Goal: Transaction & Acquisition: Purchase product/service

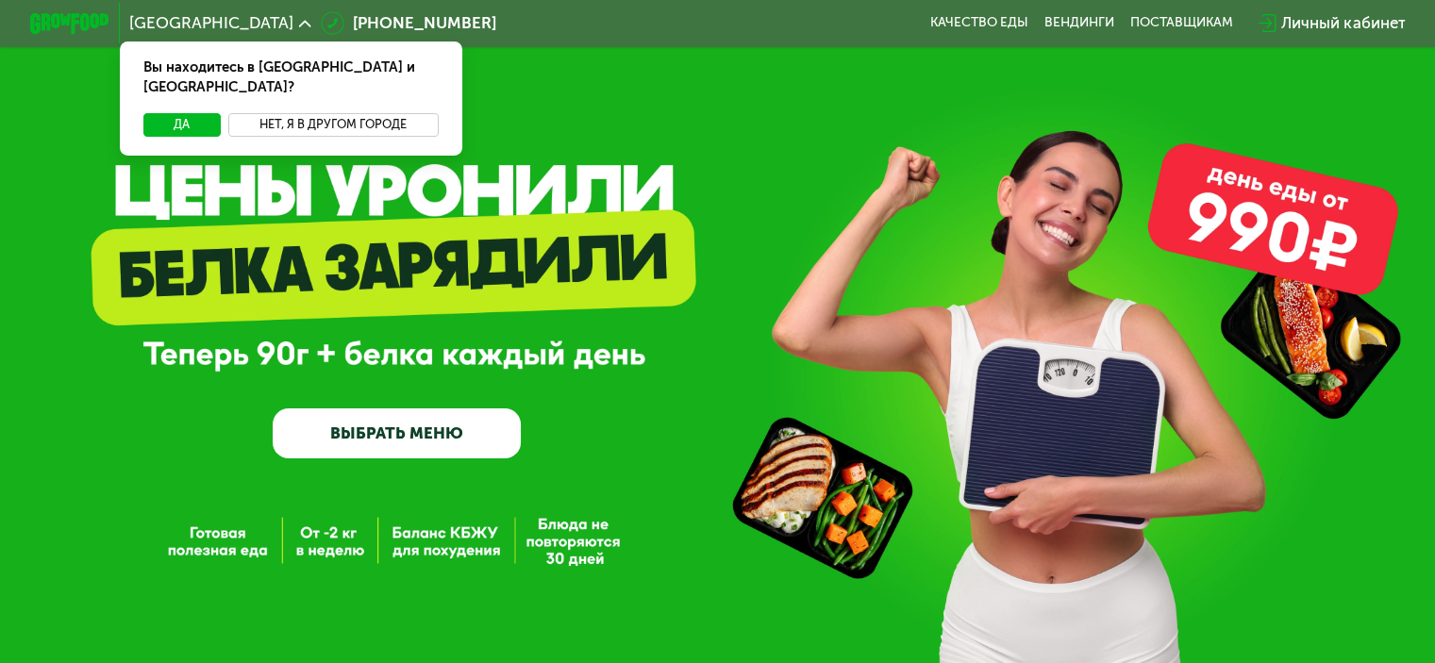
click at [279, 113] on button "Нет, я в другом городе" at bounding box center [333, 125] width 210 height 24
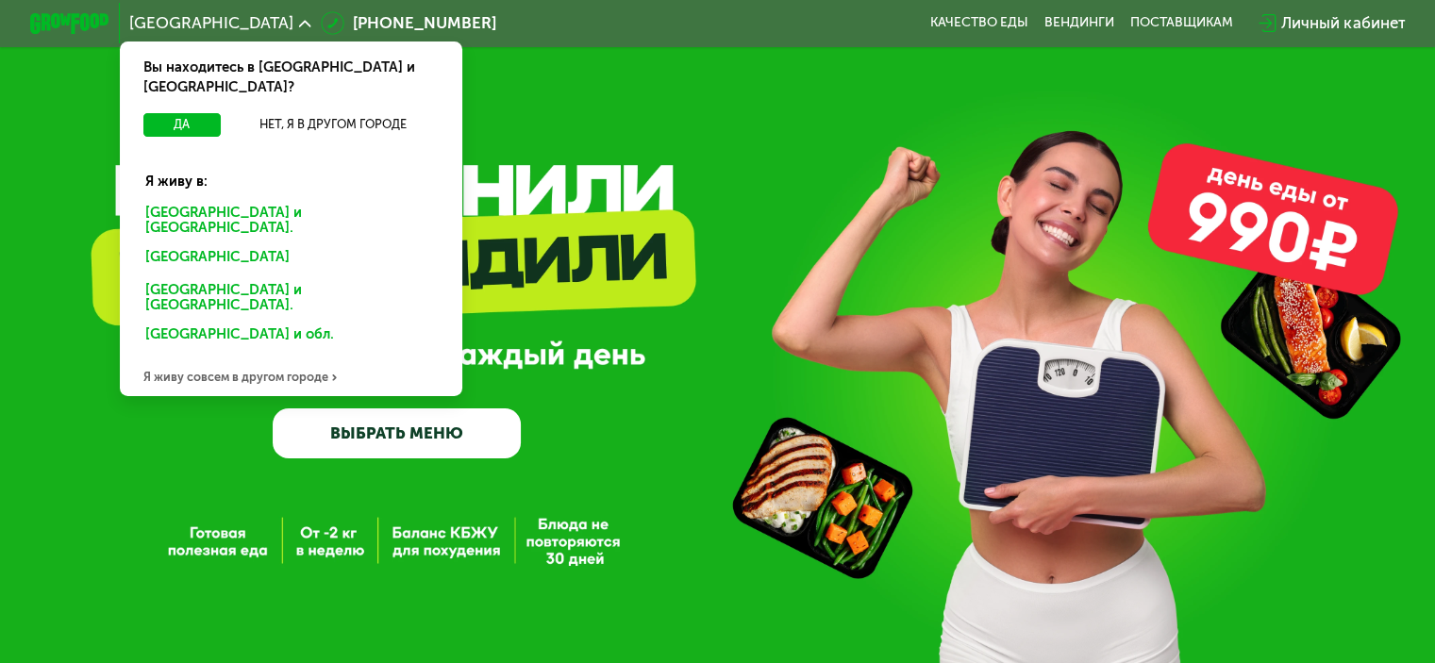
click at [212, 243] on div "[GEOGRAPHIC_DATA] и [GEOGRAPHIC_DATA]." at bounding box center [286, 259] width 311 height 32
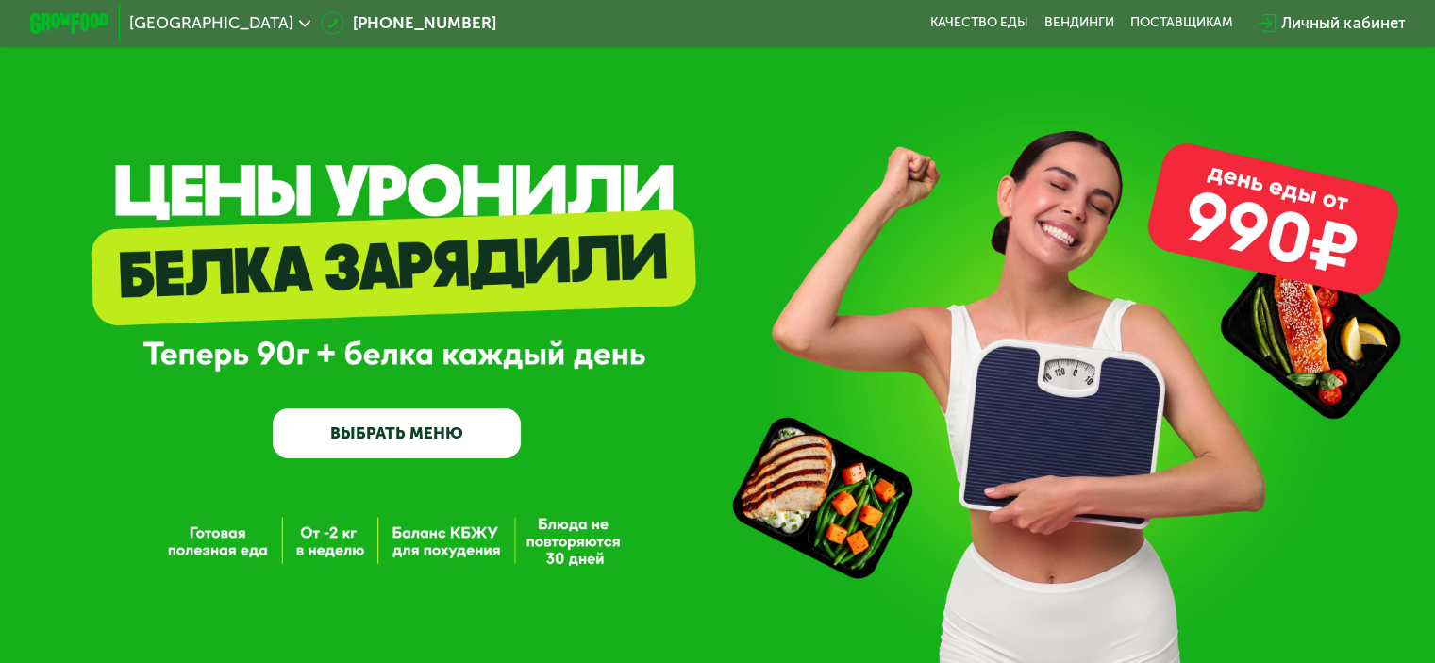
click at [426, 431] on link "ВЫБРАТЬ МЕНЮ" at bounding box center [397, 433] width 248 height 50
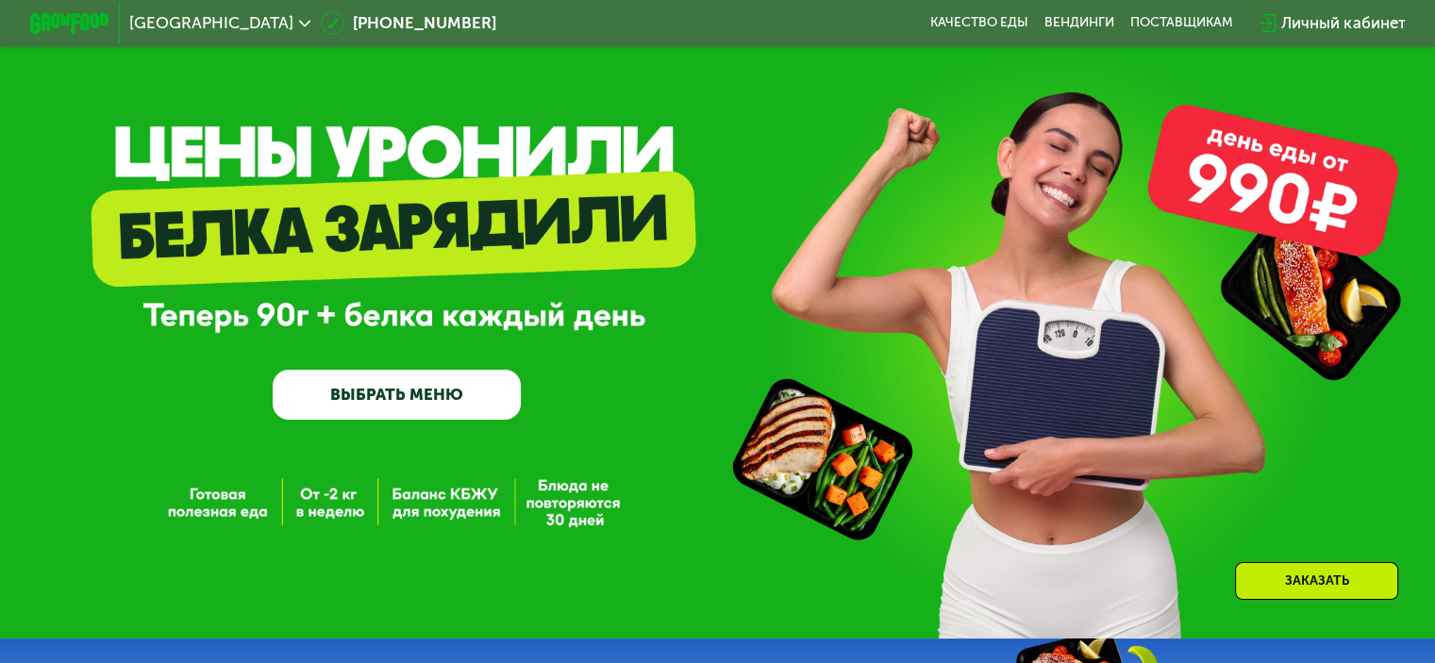
scroll to position [849, 0]
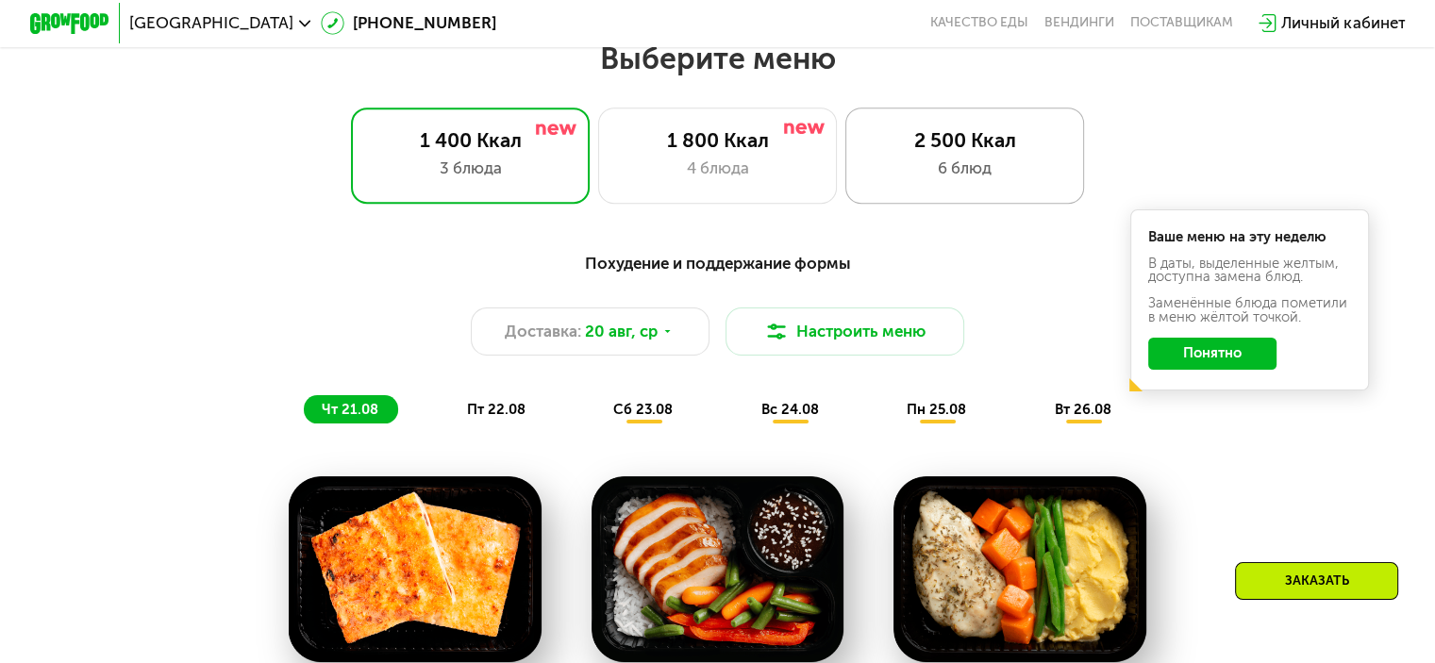
click at [996, 198] on div "2 500 Ккал 6 блюд" at bounding box center [965, 155] width 240 height 95
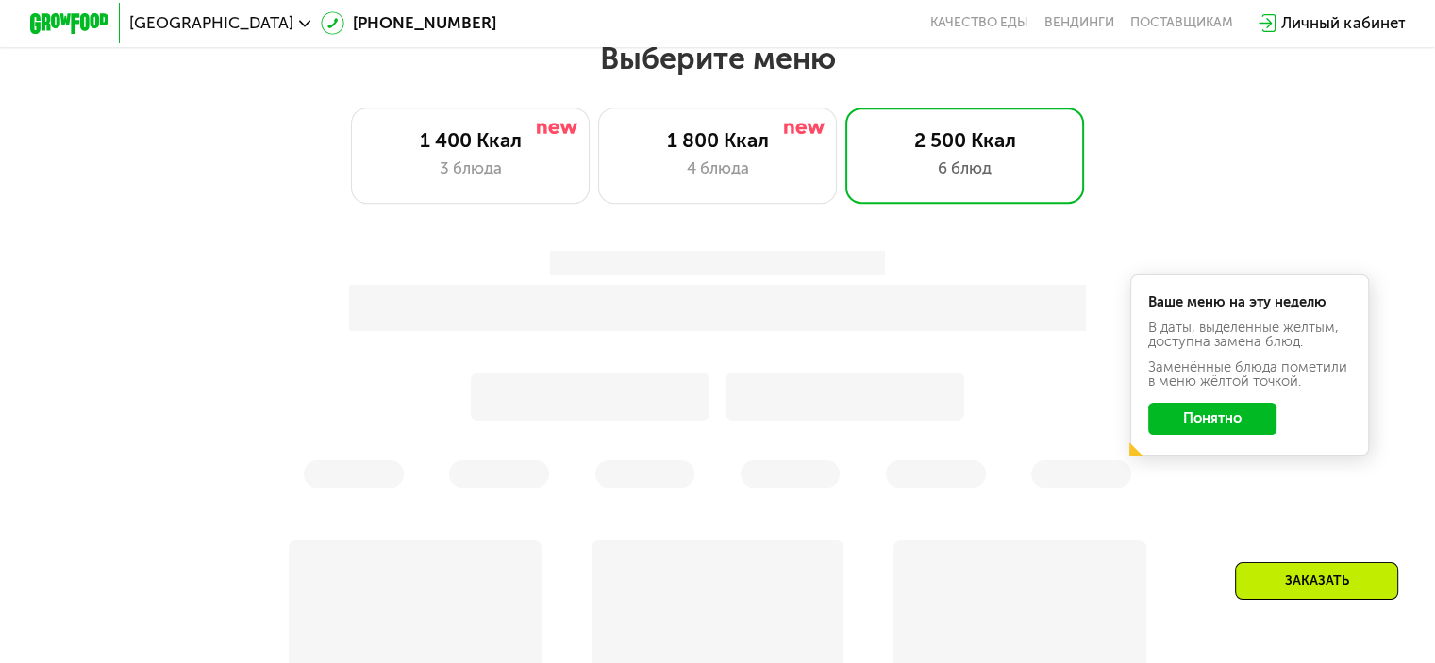
click at [1189, 424] on button "Понятно" at bounding box center [1212, 419] width 128 height 32
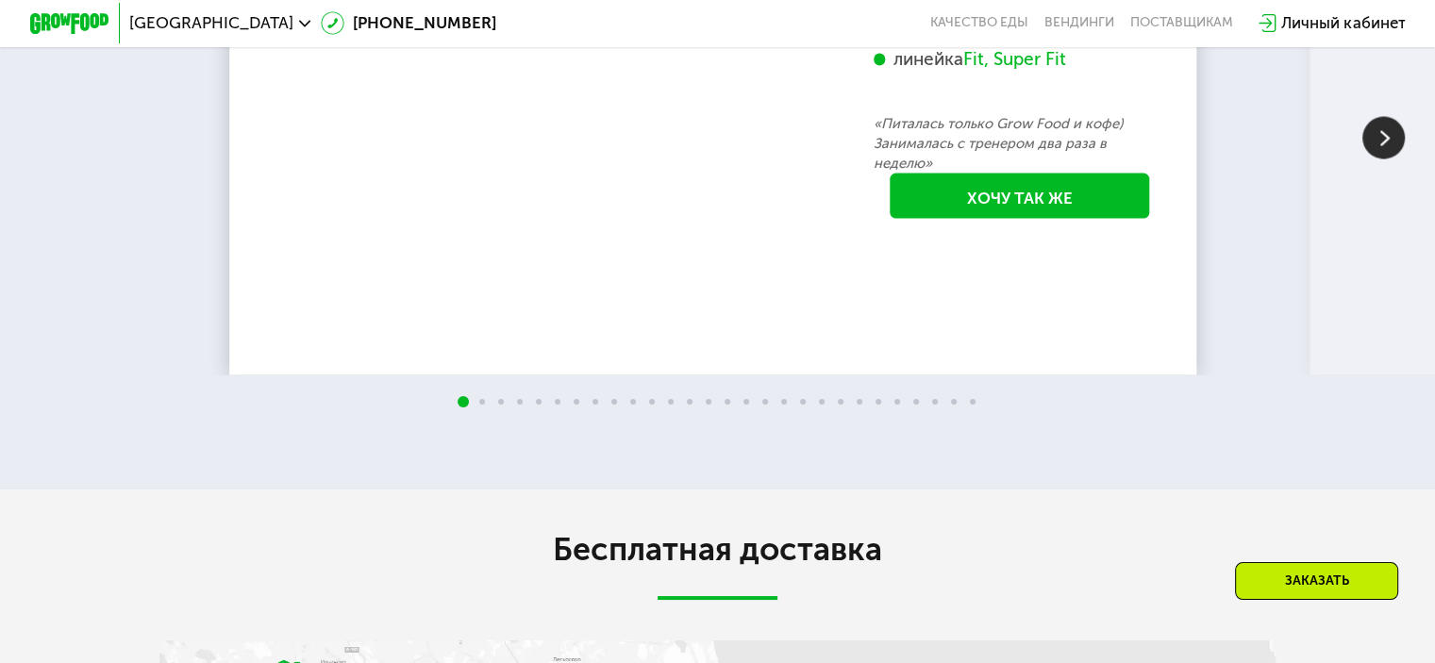
scroll to position [3585, 0]
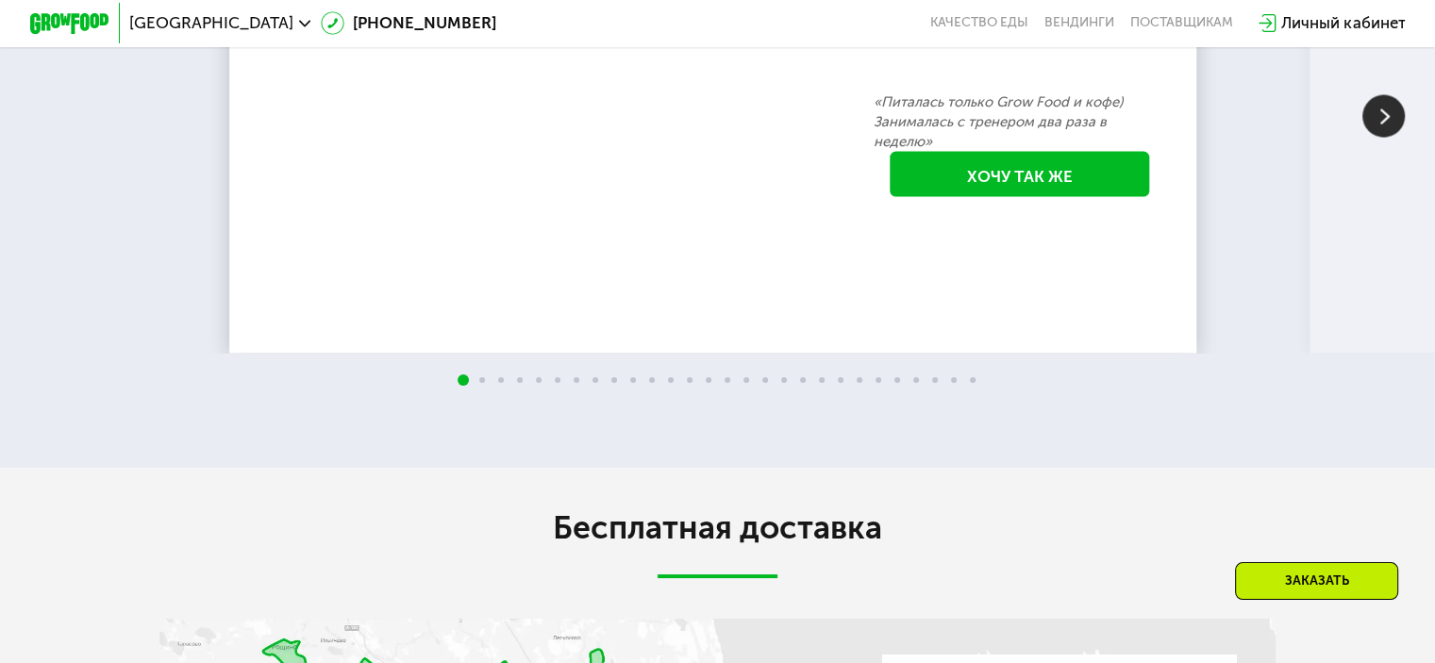
click at [1041, 48] on div "Fit, Super Fit" at bounding box center [1014, 36] width 103 height 23
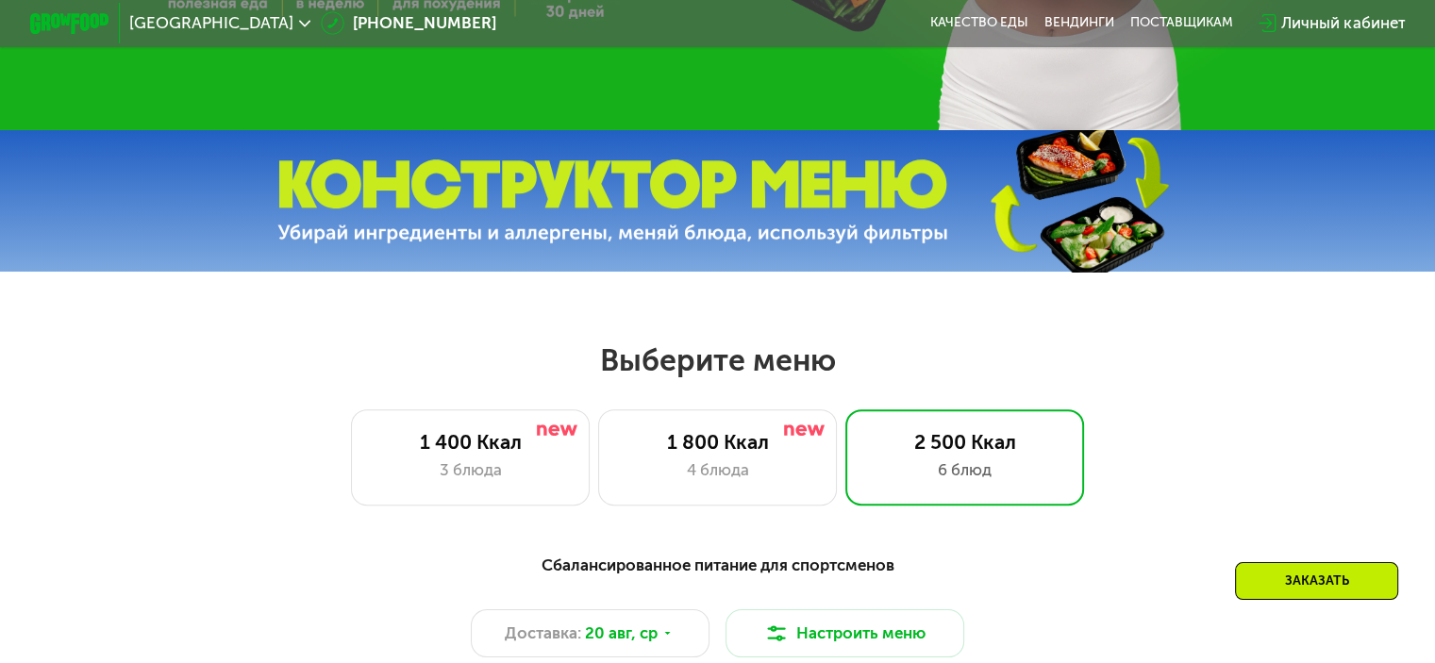
scroll to position [660, 0]
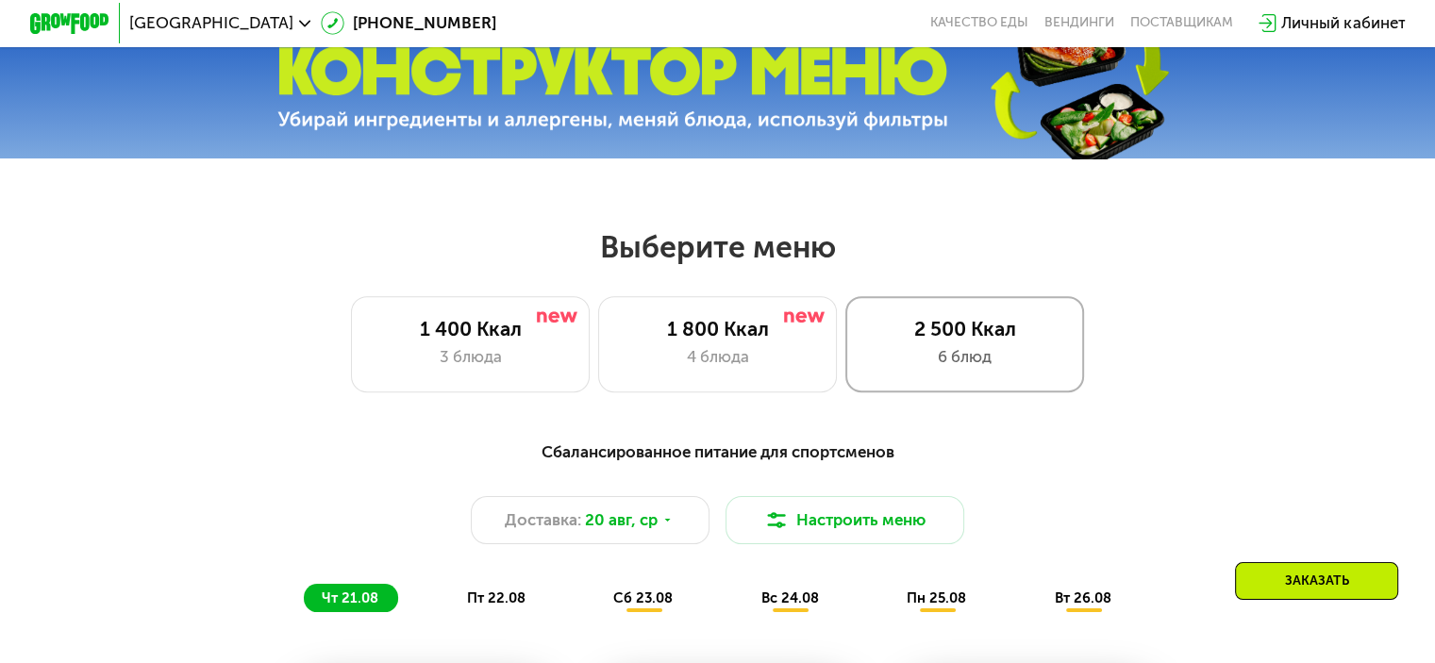
click at [966, 332] on div "2 500 Ккал" at bounding box center [964, 329] width 197 height 24
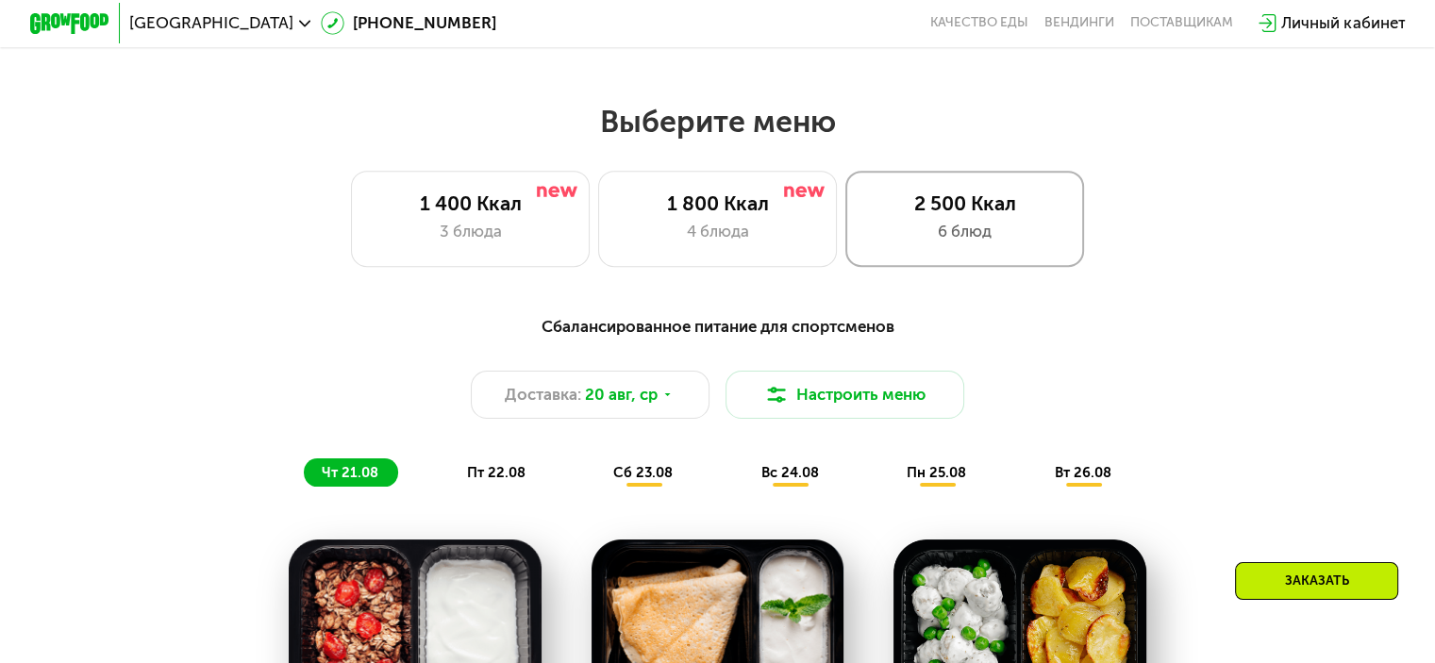
scroll to position [943, 0]
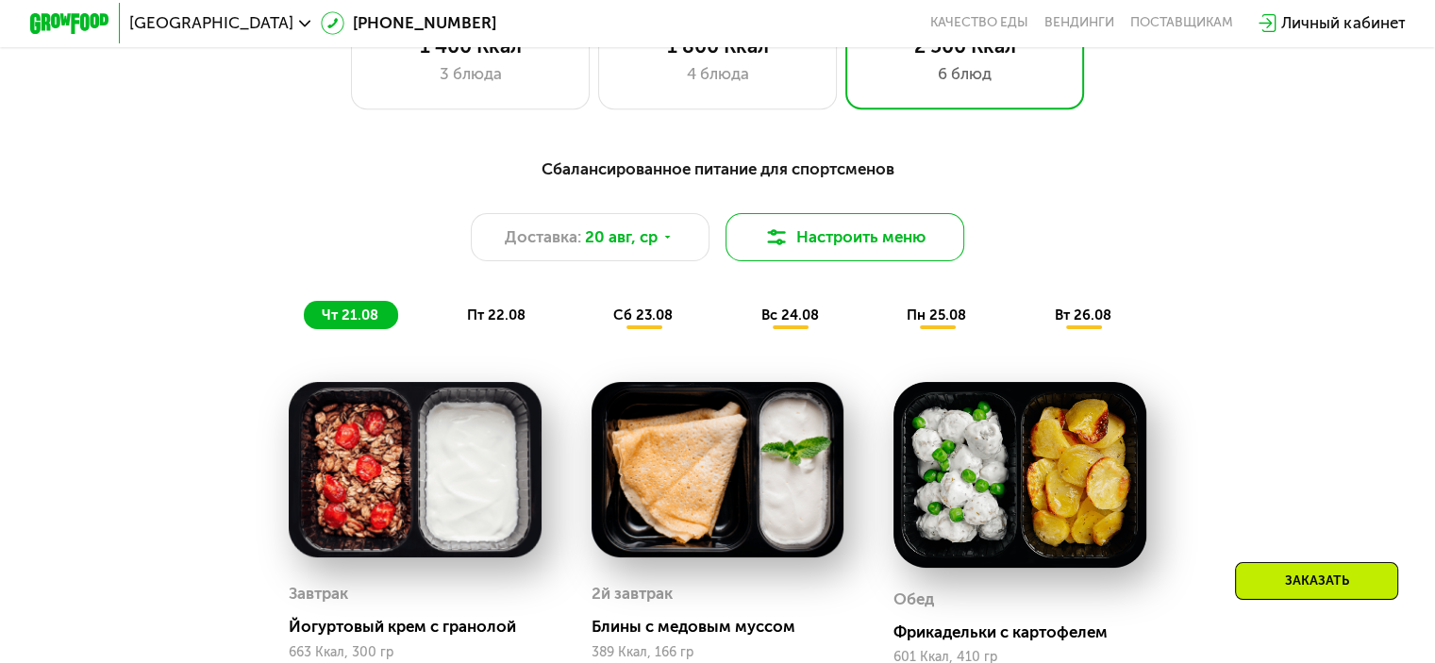
click at [823, 246] on button "Настроить меню" at bounding box center [845, 237] width 240 height 48
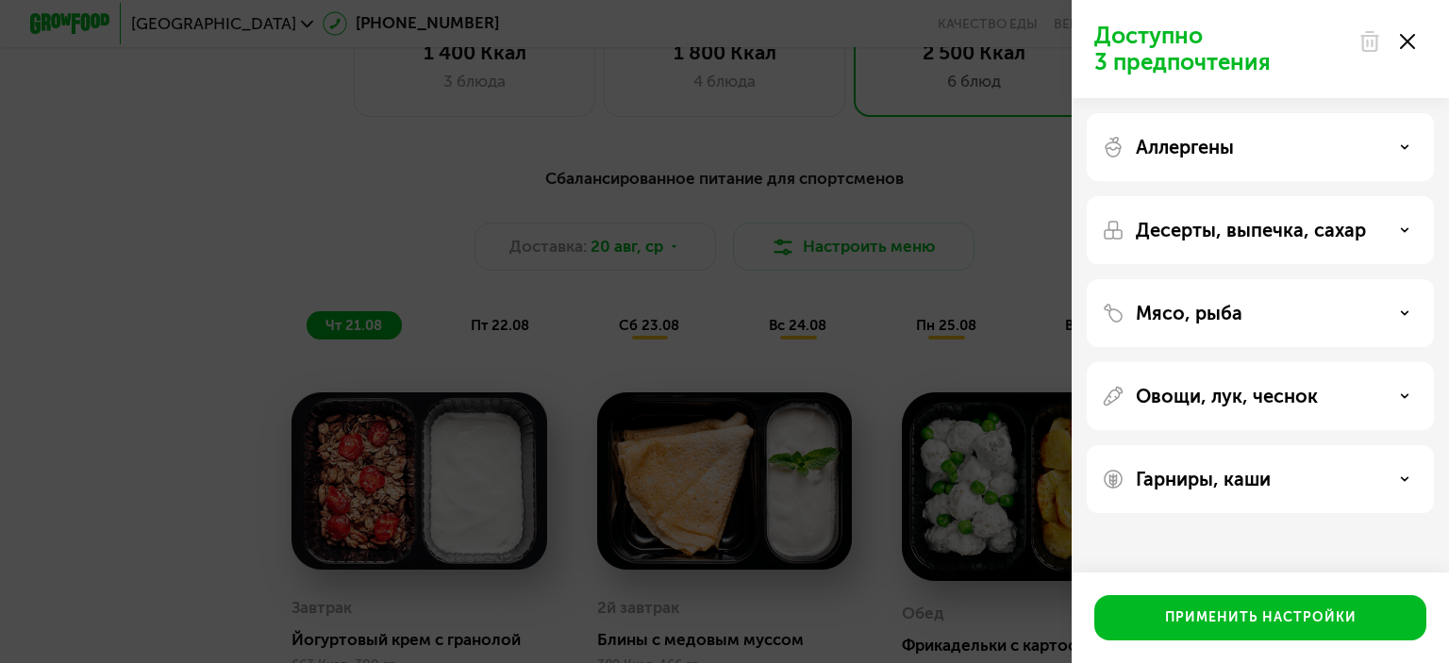
click at [215, 251] on div "Доступно 3 предпочтения Аллергены Десерты, выпечка, сахар Мясо, рыба Овощи, лук…" at bounding box center [724, 331] width 1449 height 663
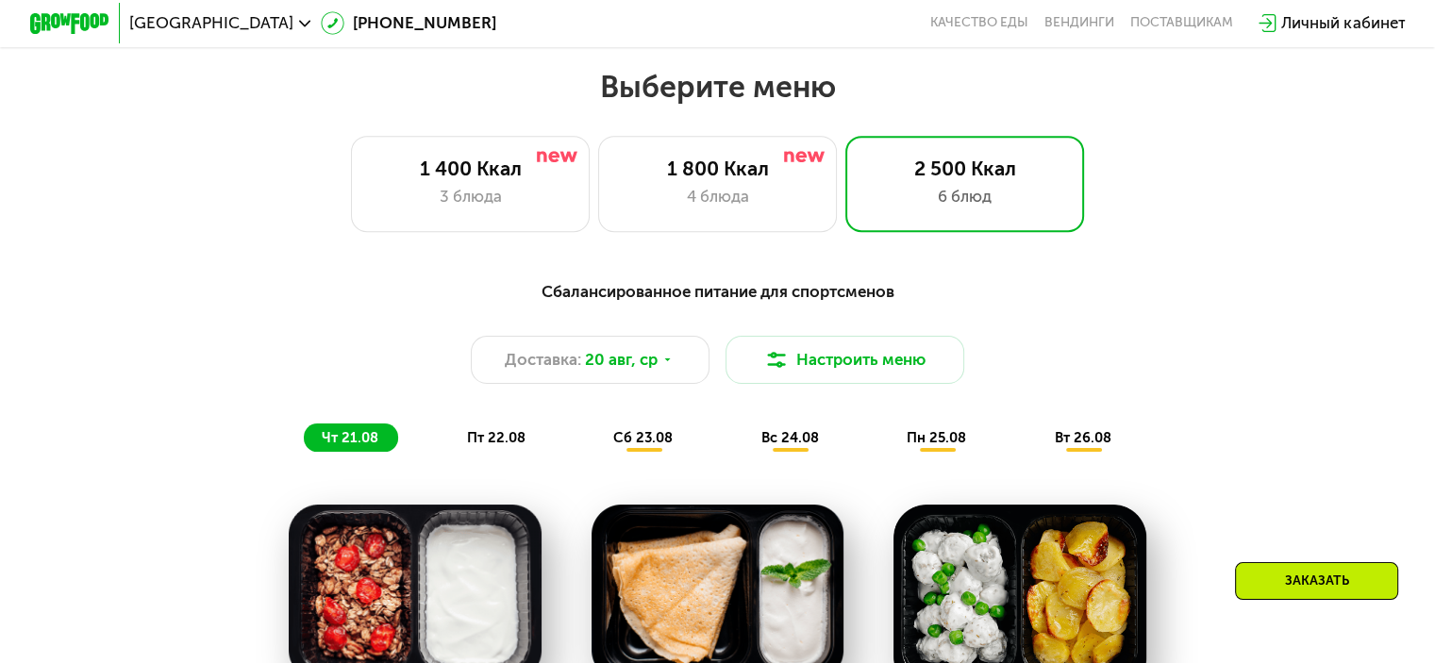
scroll to position [755, 0]
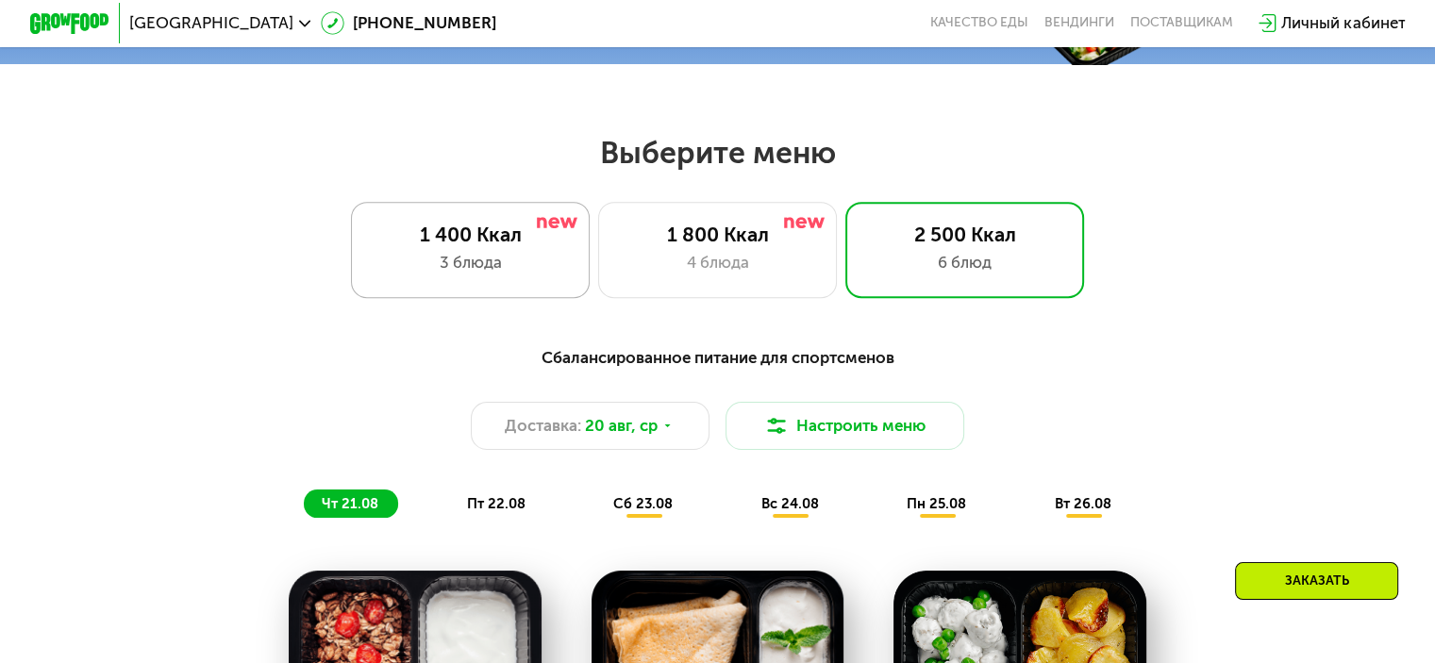
click at [598, 256] on div "1 400 Ккал 3 блюда" at bounding box center [718, 249] width 240 height 95
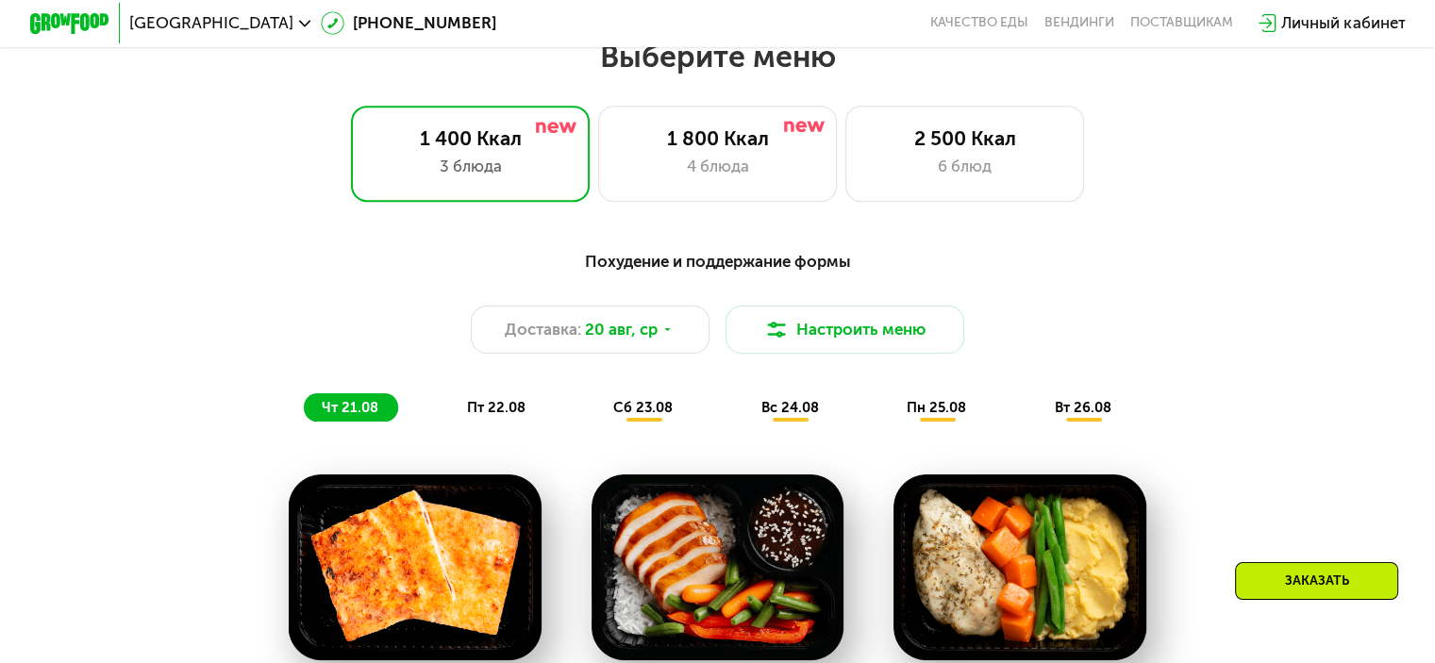
scroll to position [849, 0]
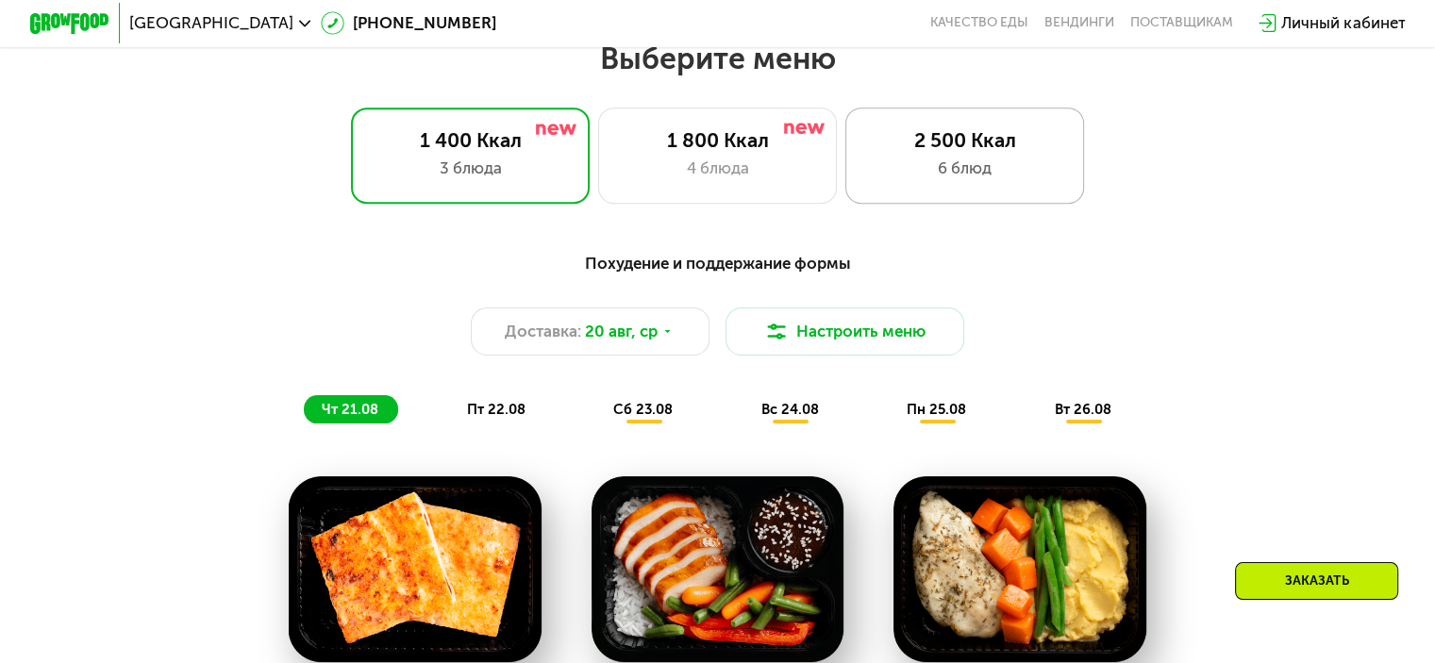
click at [1034, 145] on div "2 500 Ккал" at bounding box center [964, 140] width 197 height 24
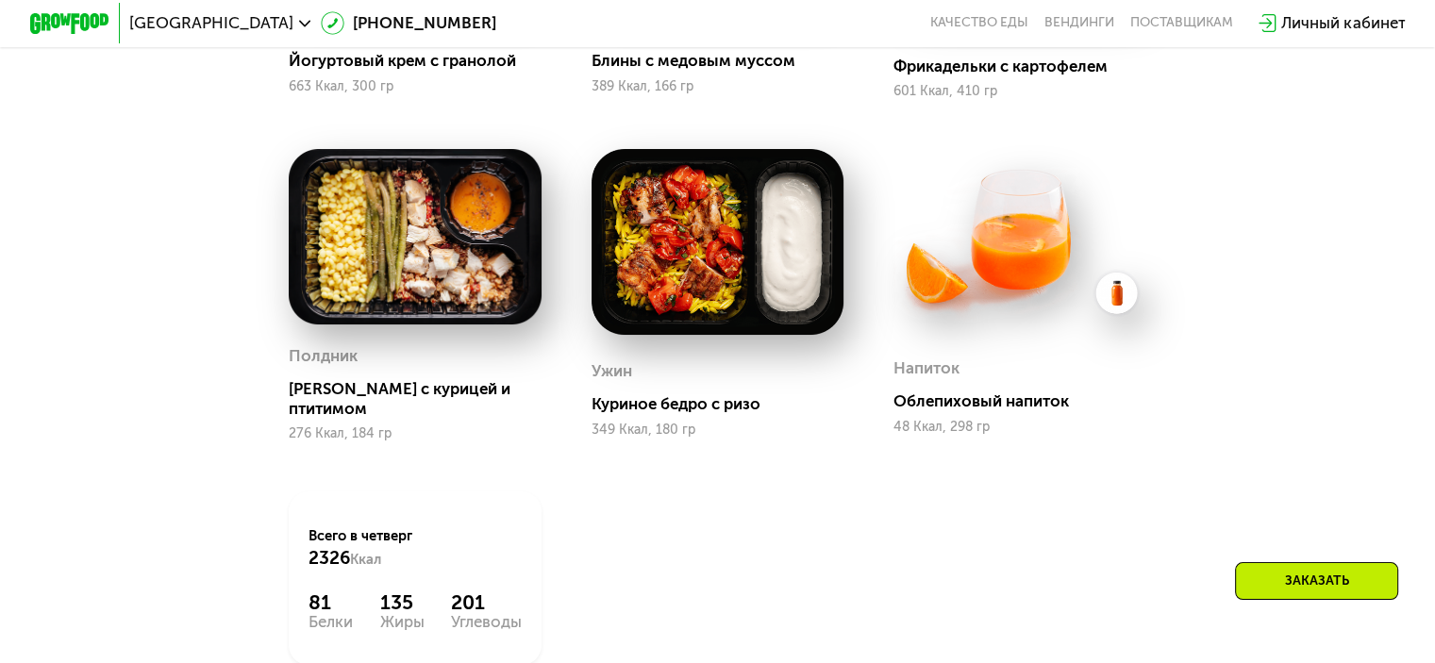
scroll to position [1698, 0]
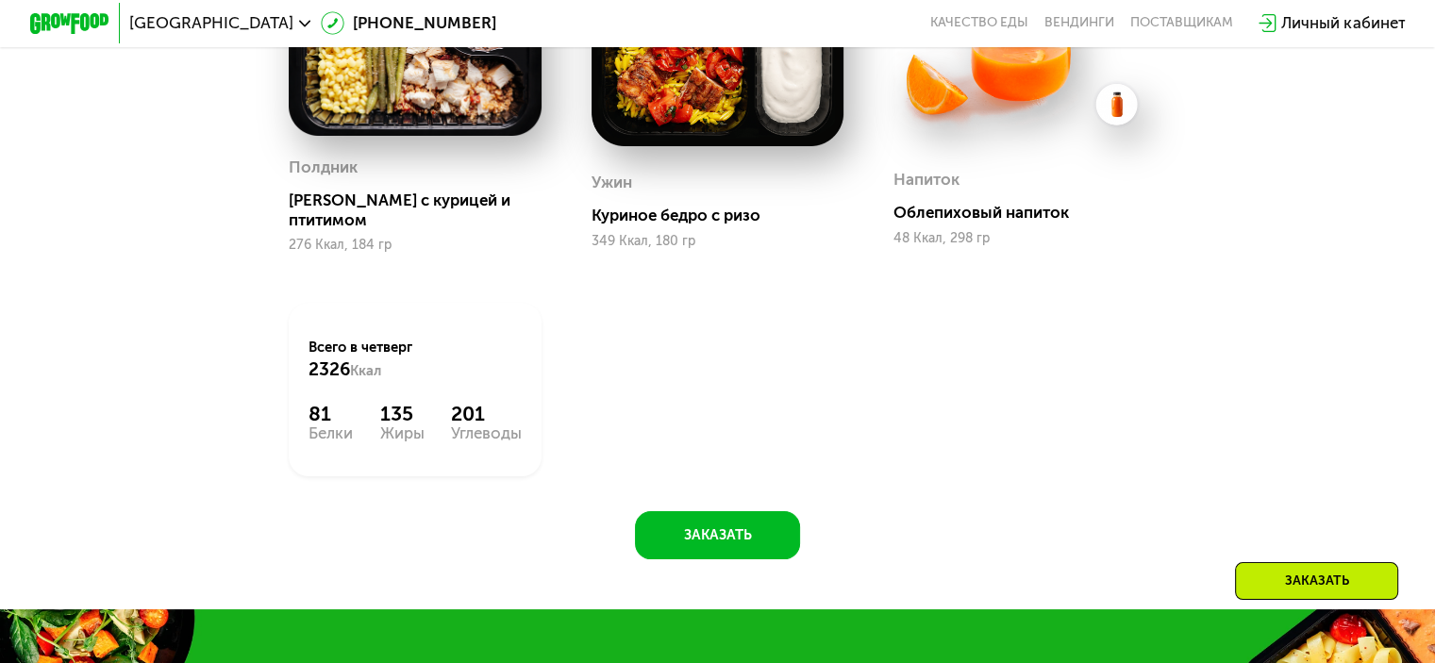
click at [687, 105] on img at bounding box center [717, 53] width 253 height 186
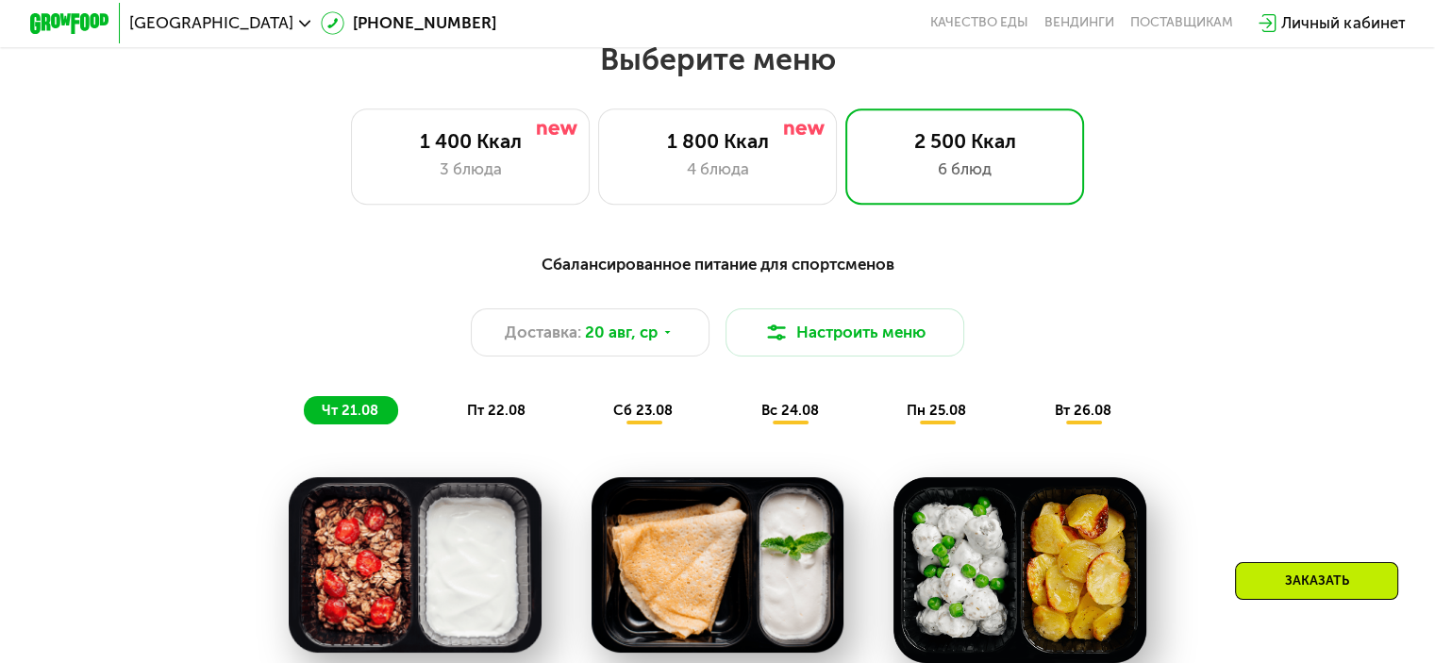
scroll to position [849, 0]
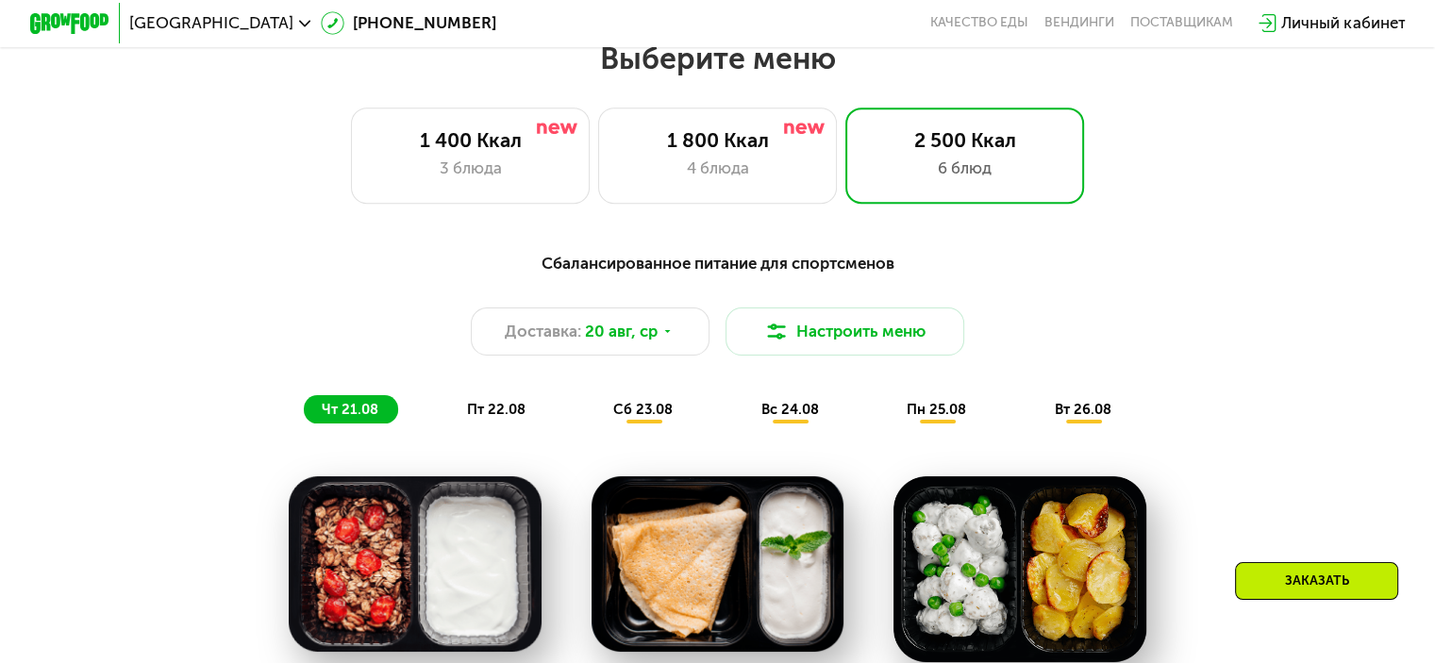
click at [595, 407] on div "пт 22.08" at bounding box center [643, 409] width 97 height 28
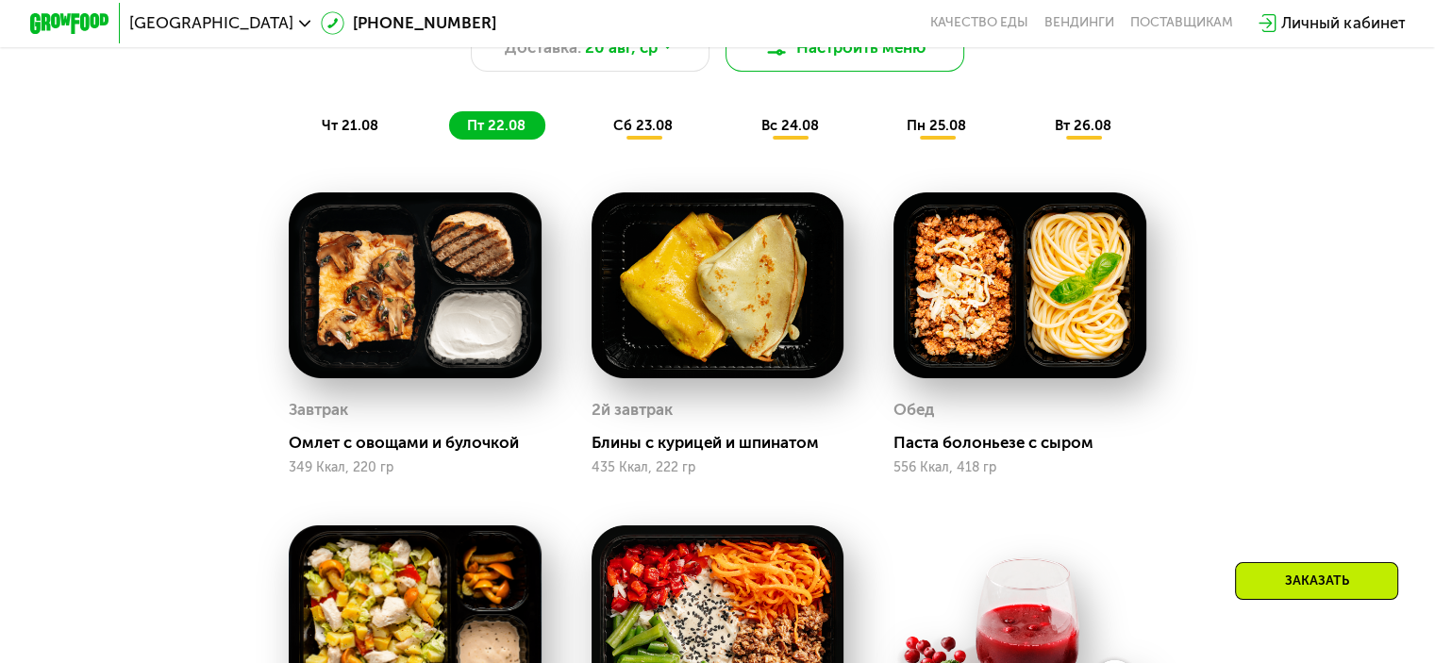
scroll to position [929, 0]
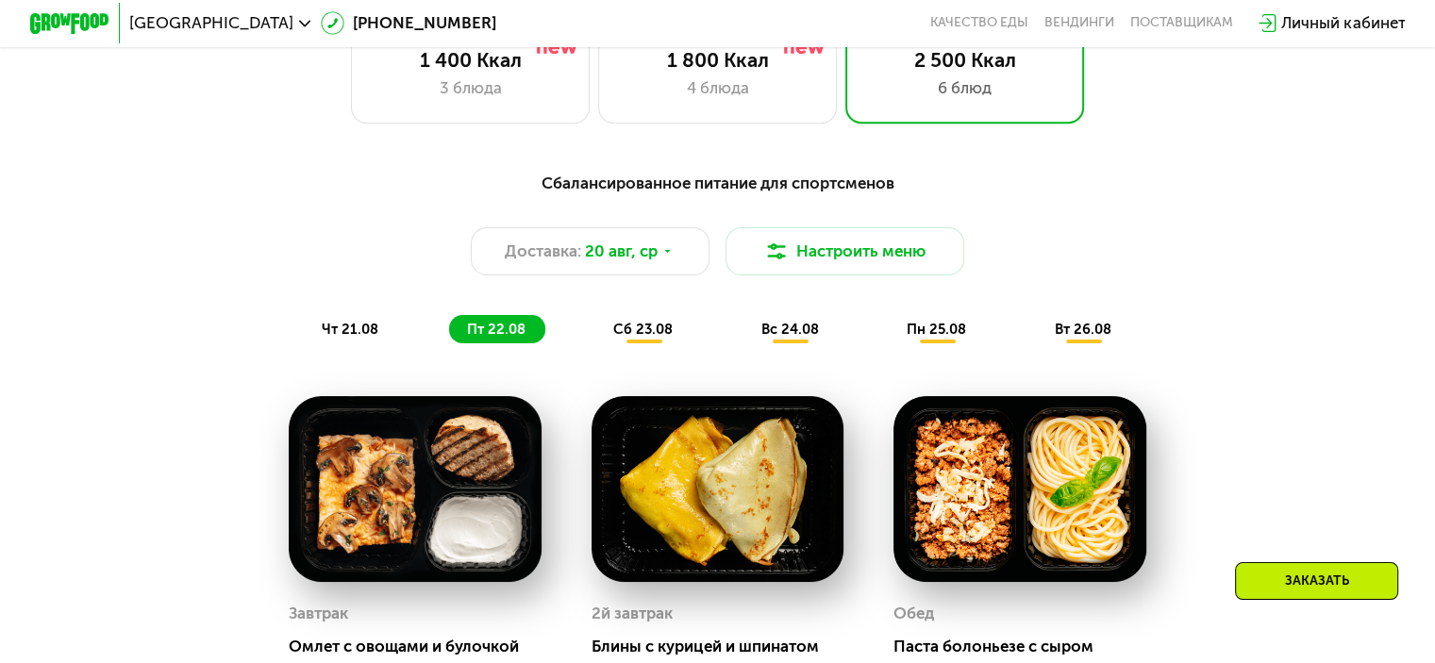
click at [647, 338] on span "сб 23.08" at bounding box center [642, 329] width 59 height 17
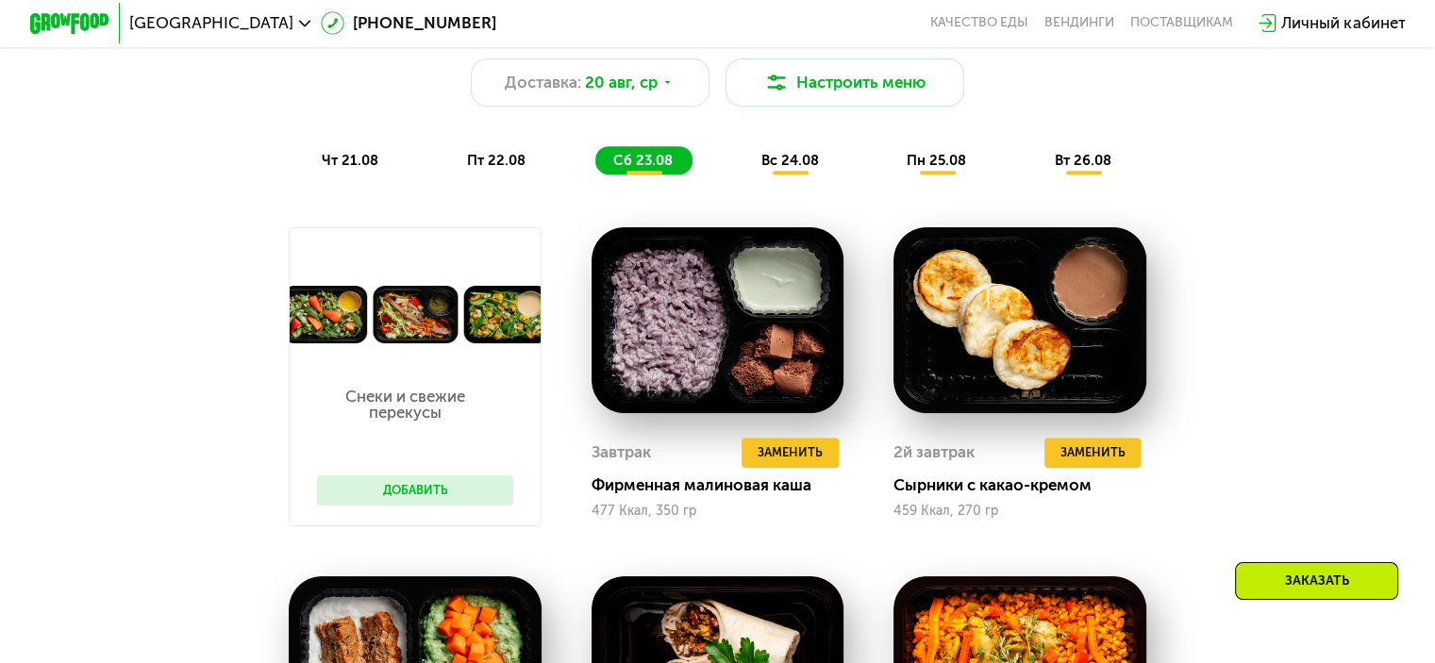
scroll to position [1132, 0]
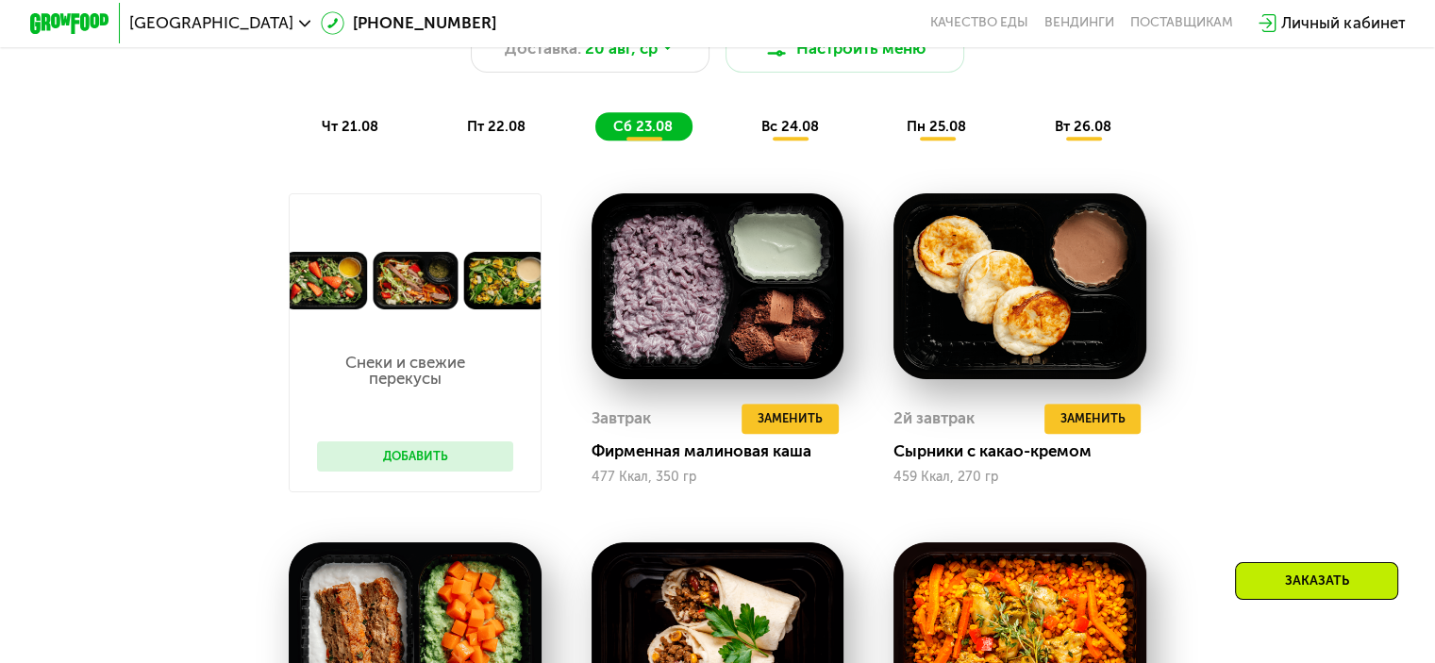
click at [350, 135] on span "чт 21.08" at bounding box center [350, 126] width 57 height 17
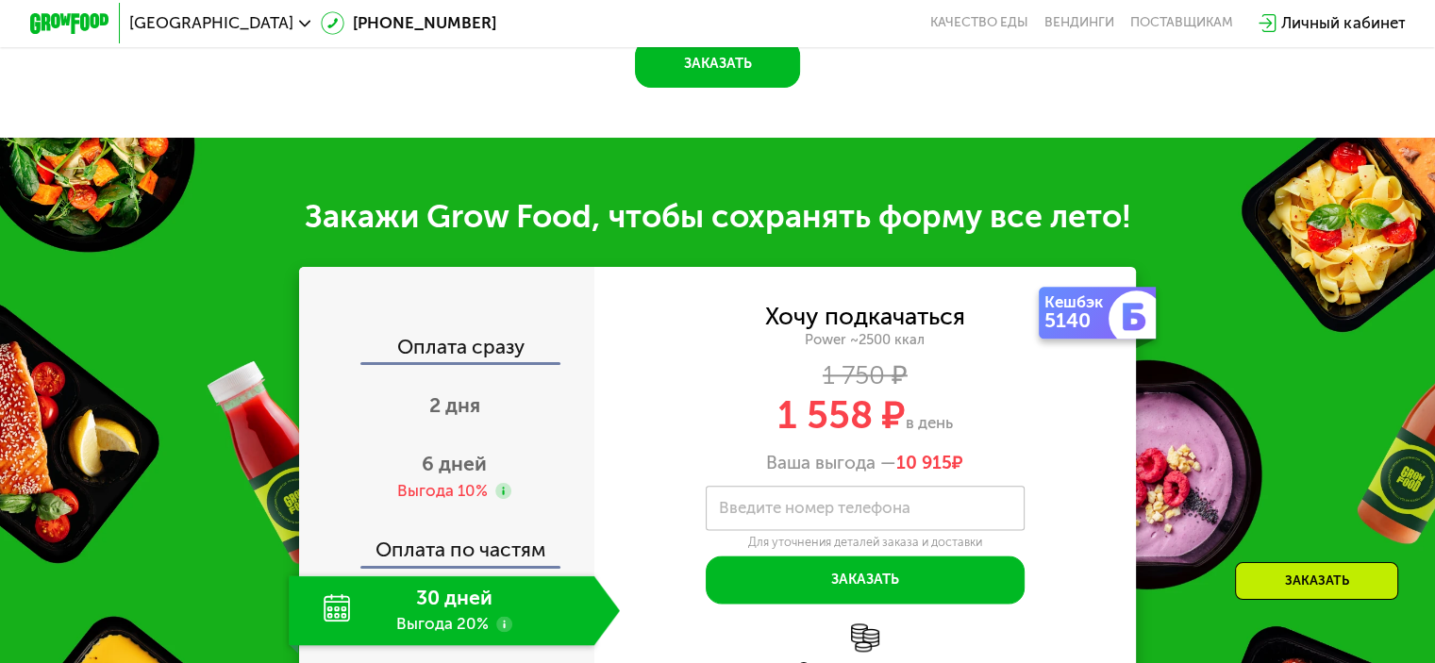
scroll to position [2264, 0]
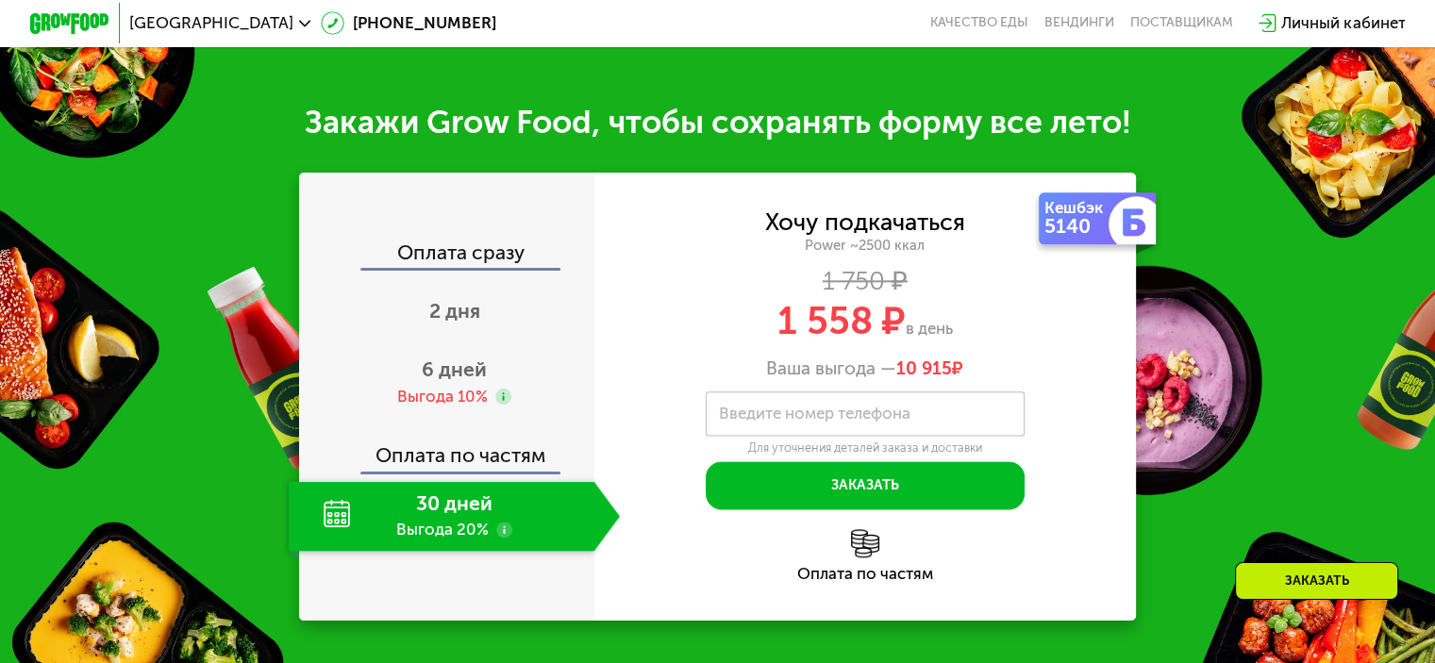
click at [464, 262] on div "Оплата сразу" at bounding box center [447, 254] width 293 height 25
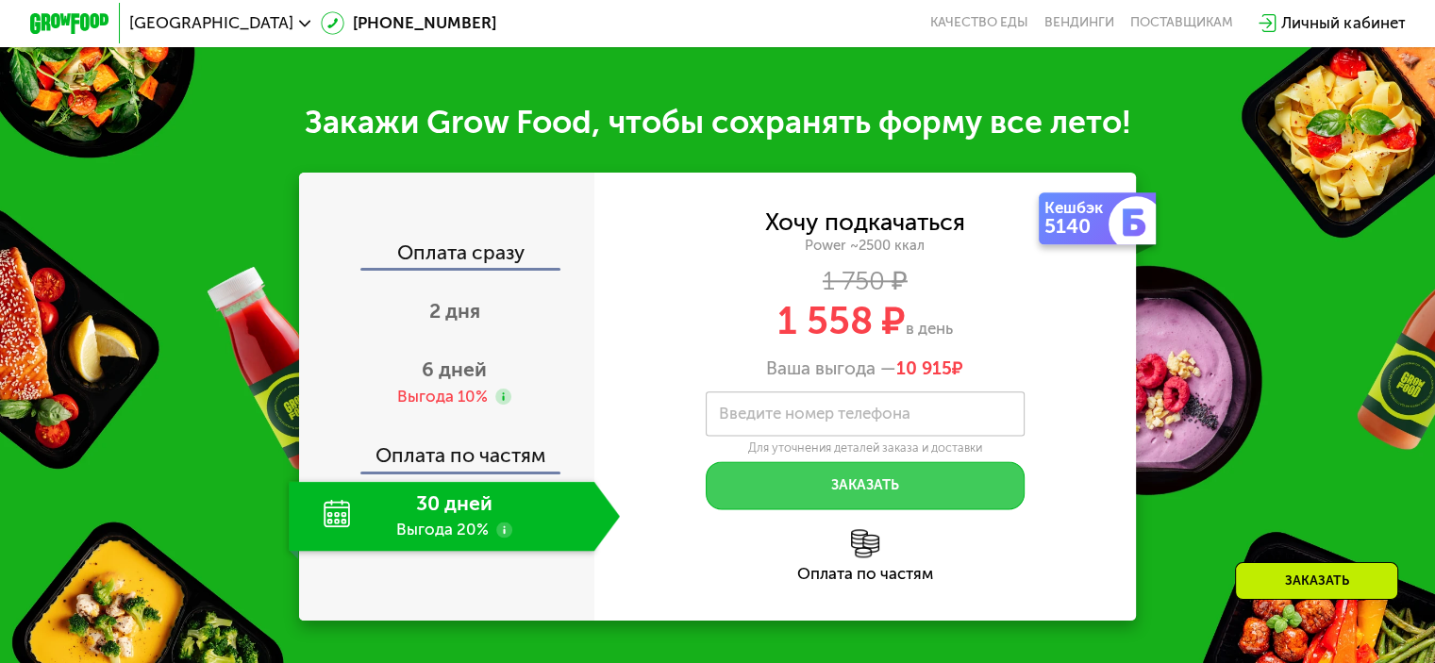
click at [973, 494] on button "Заказать" at bounding box center [865, 485] width 319 height 48
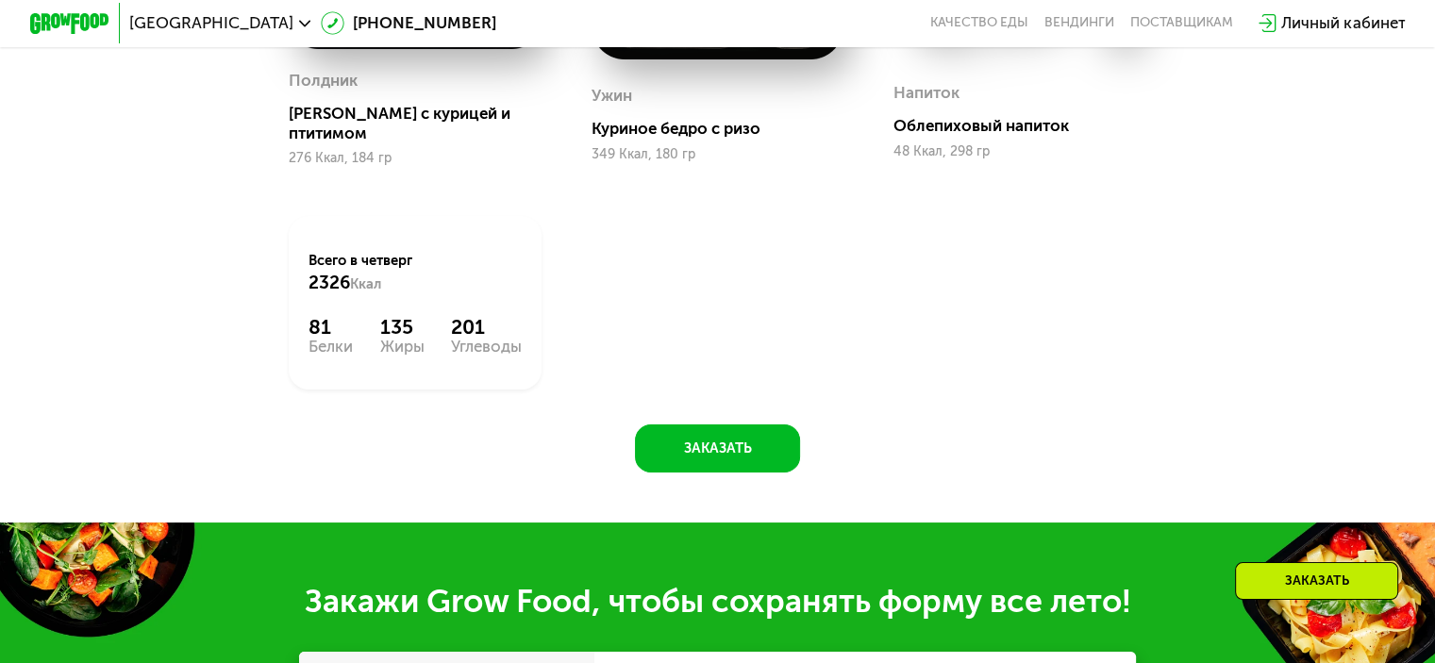
scroll to position [1698, 0]
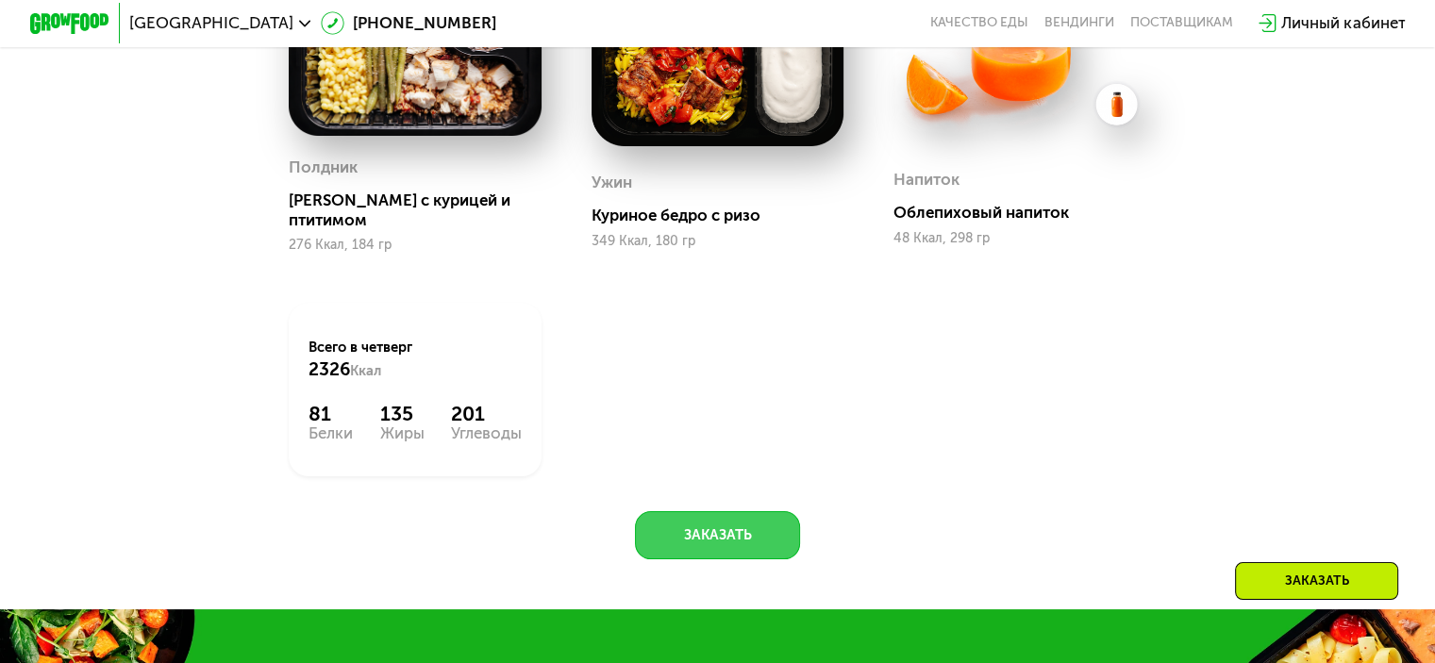
click at [724, 523] on button "Заказать" at bounding box center [717, 535] width 165 height 48
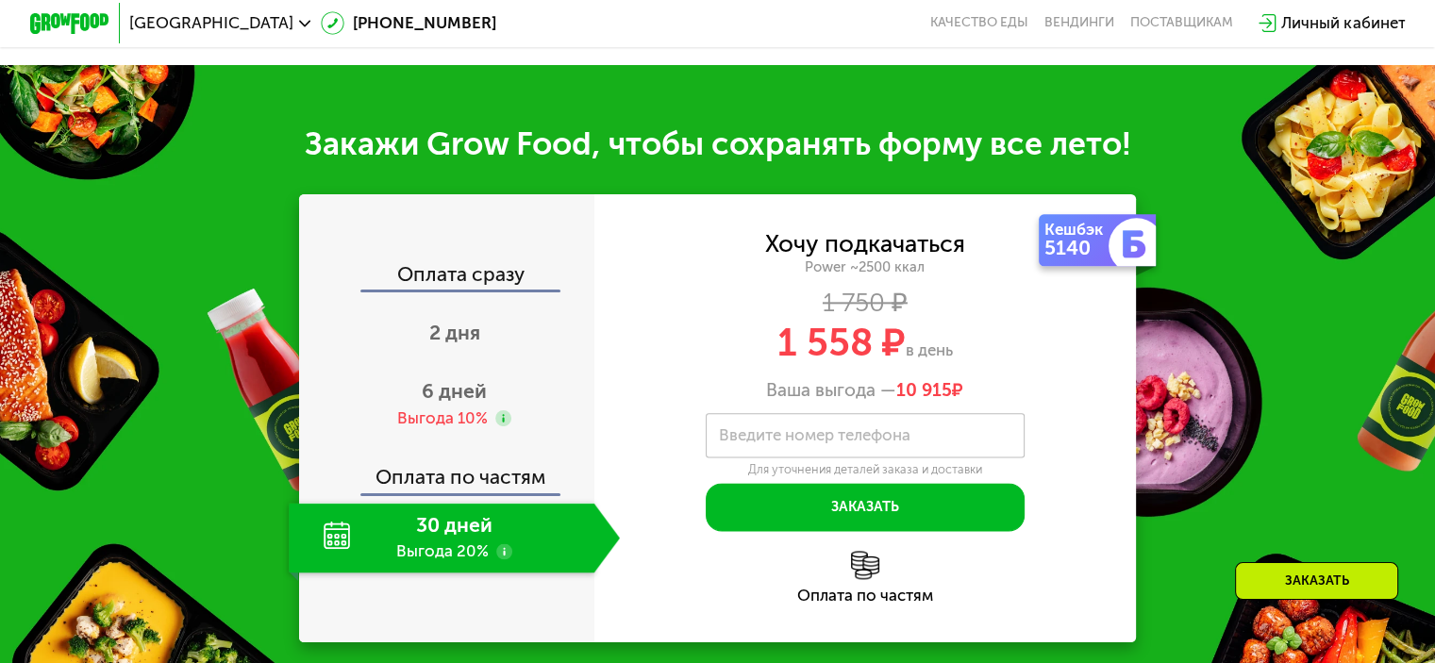
scroll to position [2319, 0]
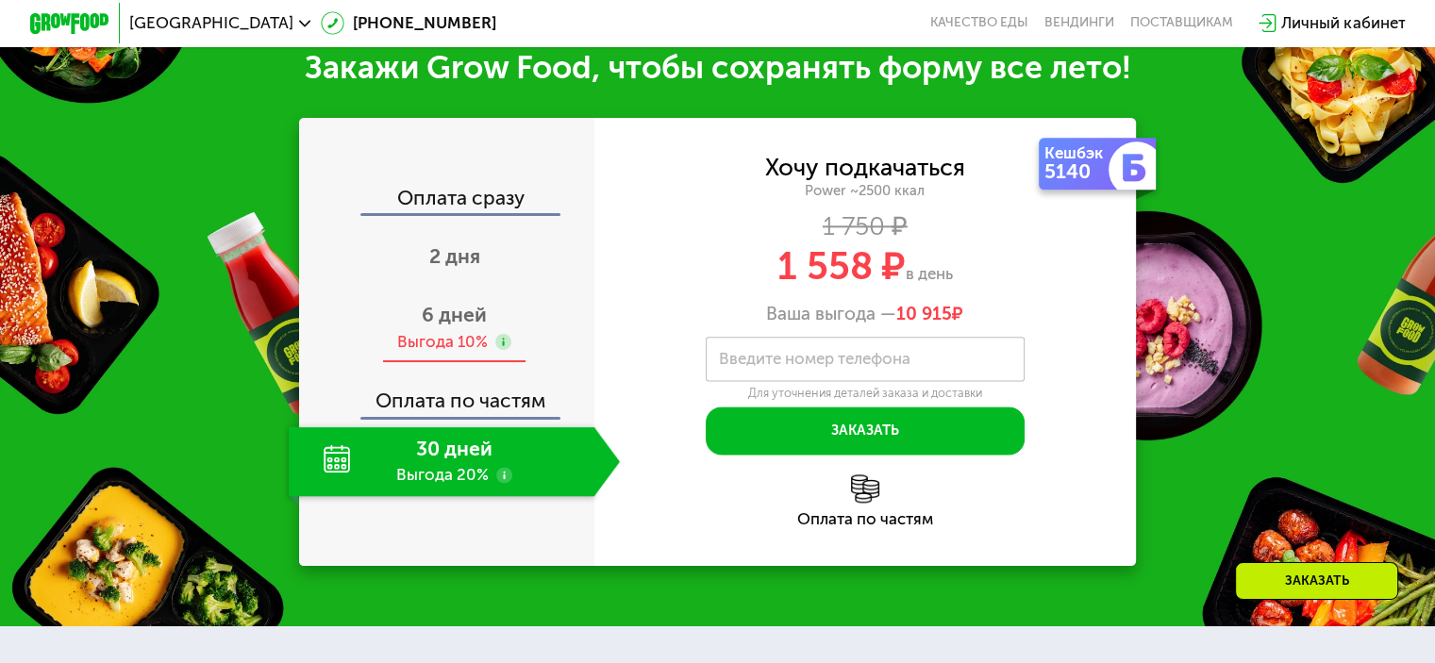
click at [400, 327] on div "6 дней Выгода 10%" at bounding box center [454, 328] width 331 height 70
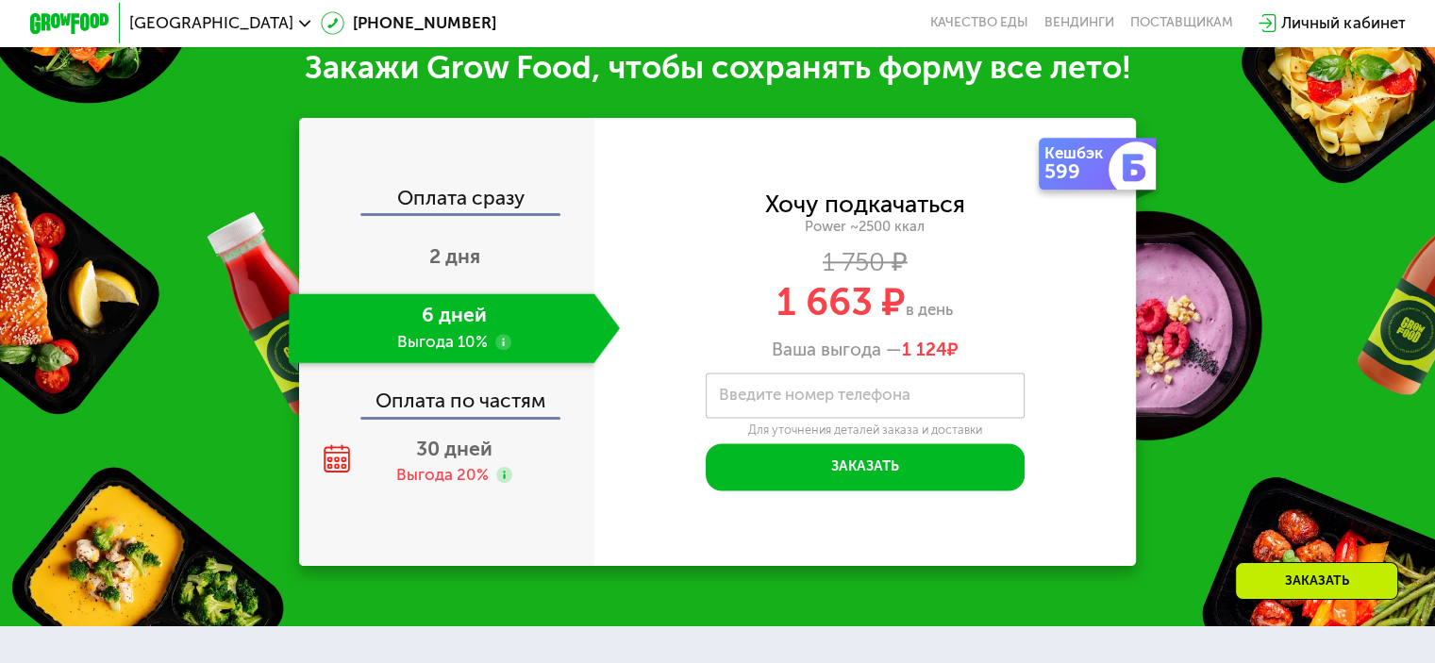
click at [463, 213] on div "Оплата сразу" at bounding box center [447, 200] width 293 height 25
drag, startPoint x: 454, startPoint y: 418, endPoint x: 486, endPoint y: 306, distance: 116.7
click at [455, 417] on div "Оплата по частям" at bounding box center [447, 394] width 293 height 46
click at [470, 259] on span "2 дня" at bounding box center [454, 256] width 51 height 24
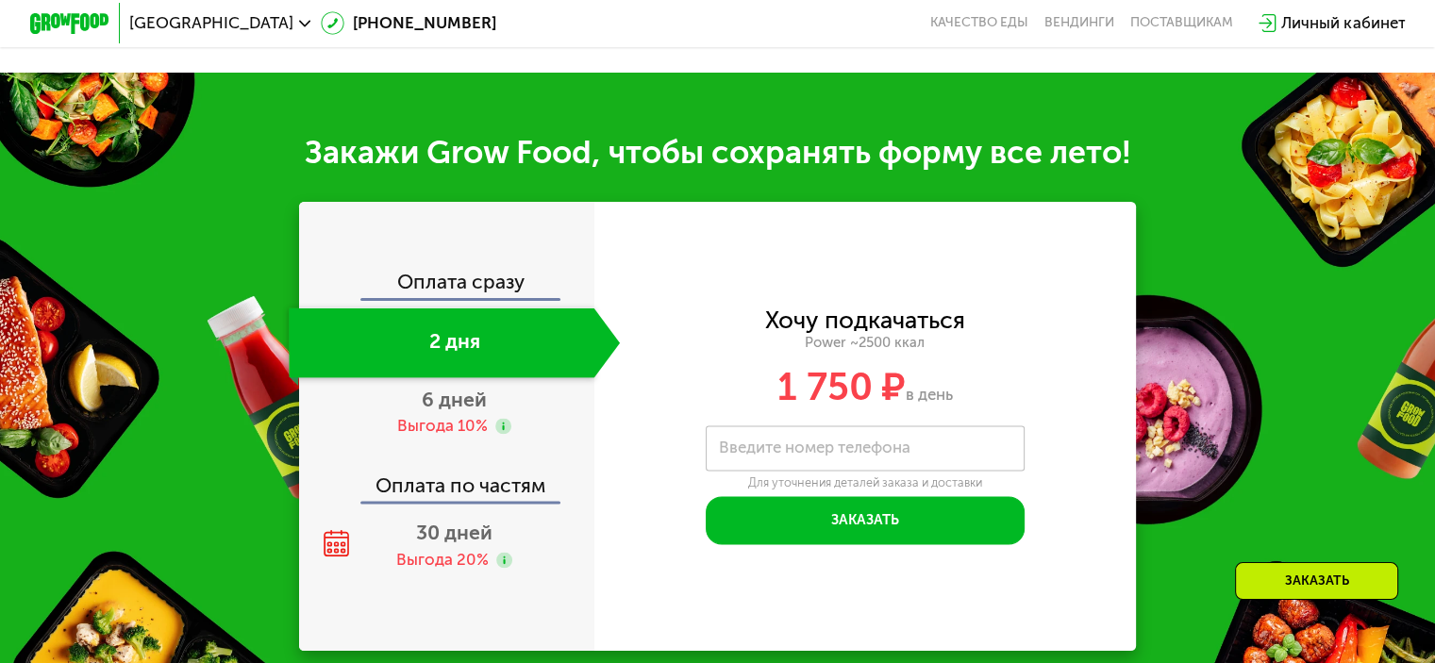
scroll to position [2416, 0]
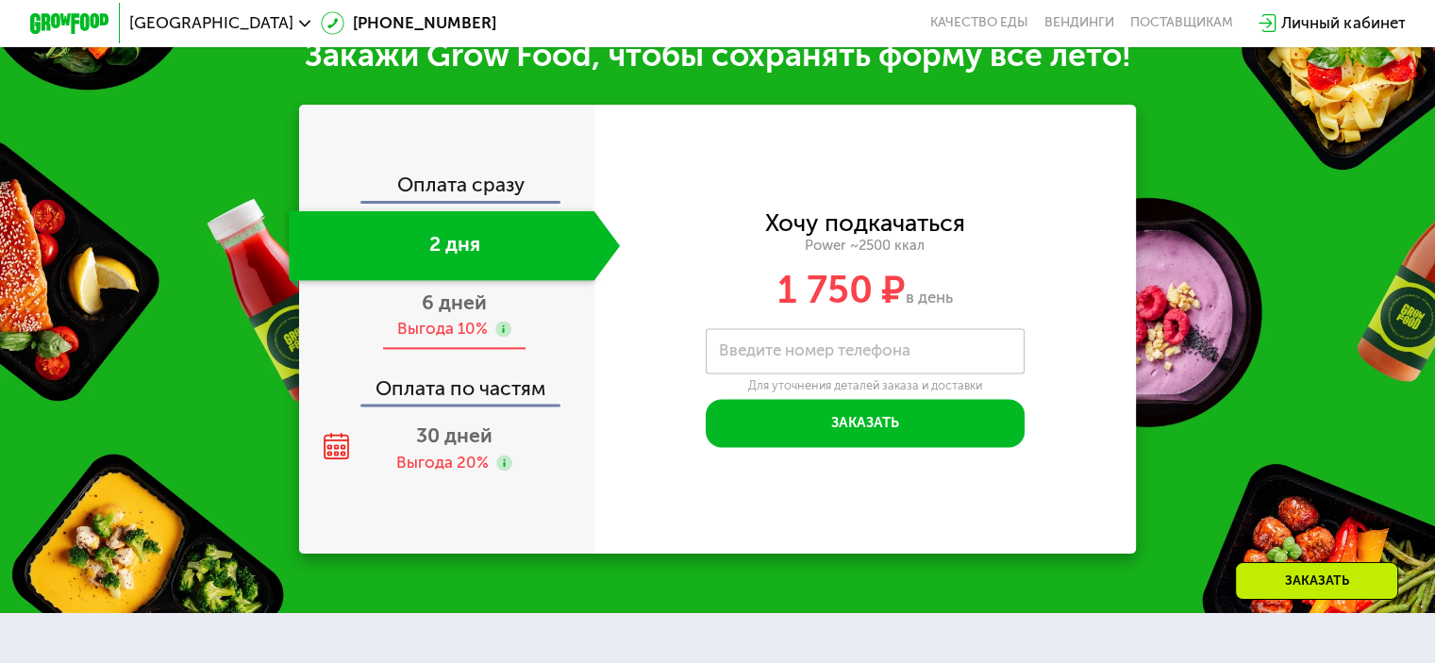
click at [457, 340] on div "Выгода 10%" at bounding box center [442, 329] width 91 height 22
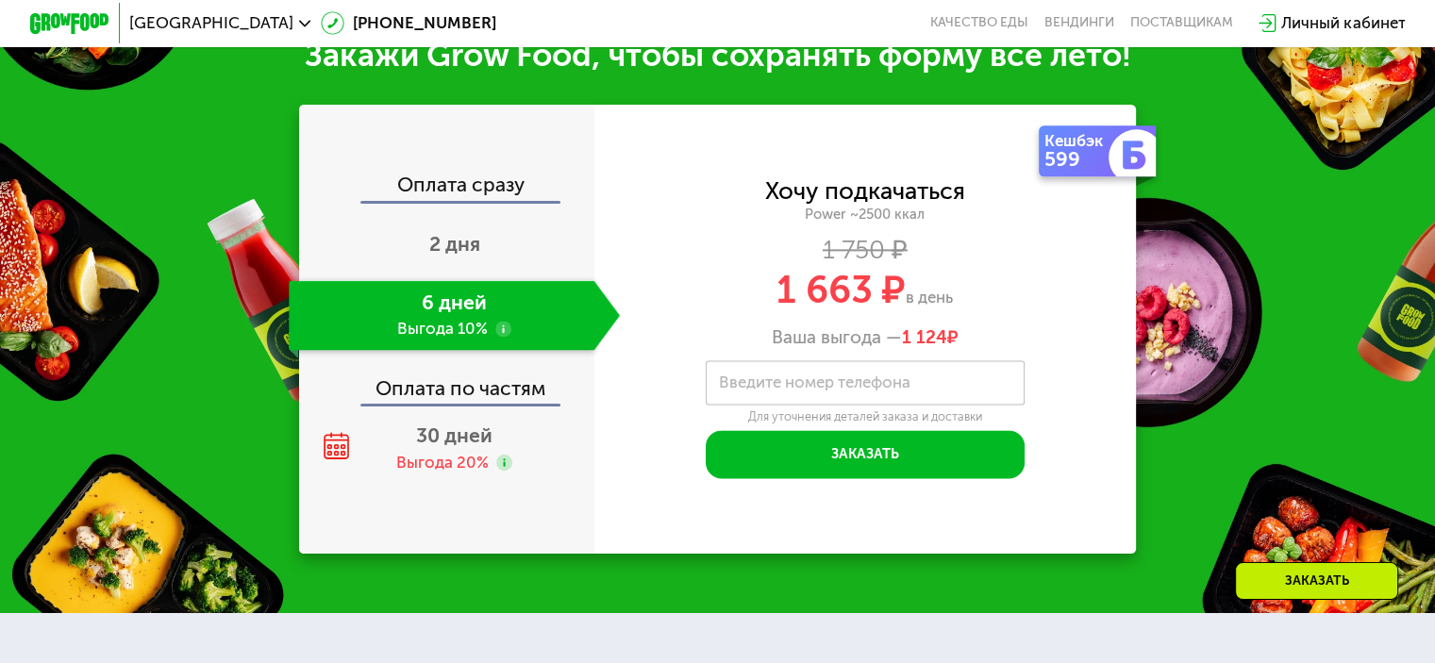
scroll to position [2319, 0]
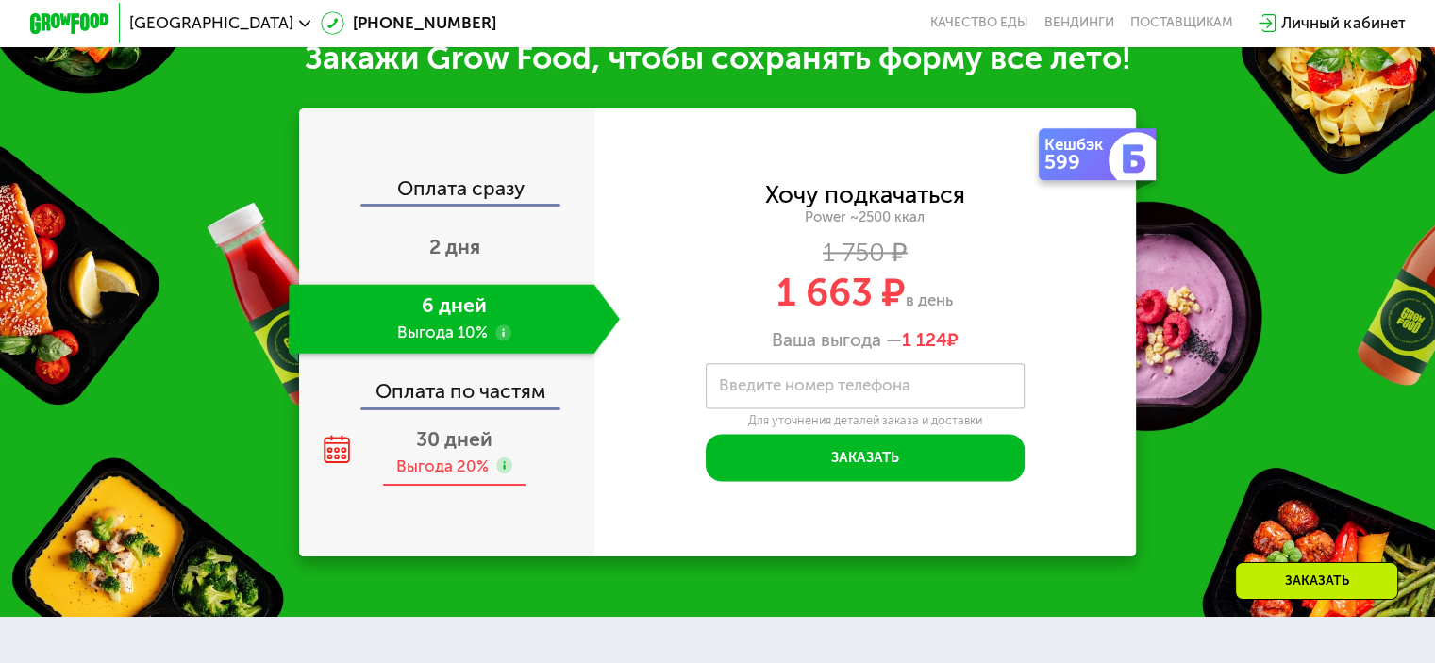
click at [504, 474] on use at bounding box center [504, 466] width 16 height 16
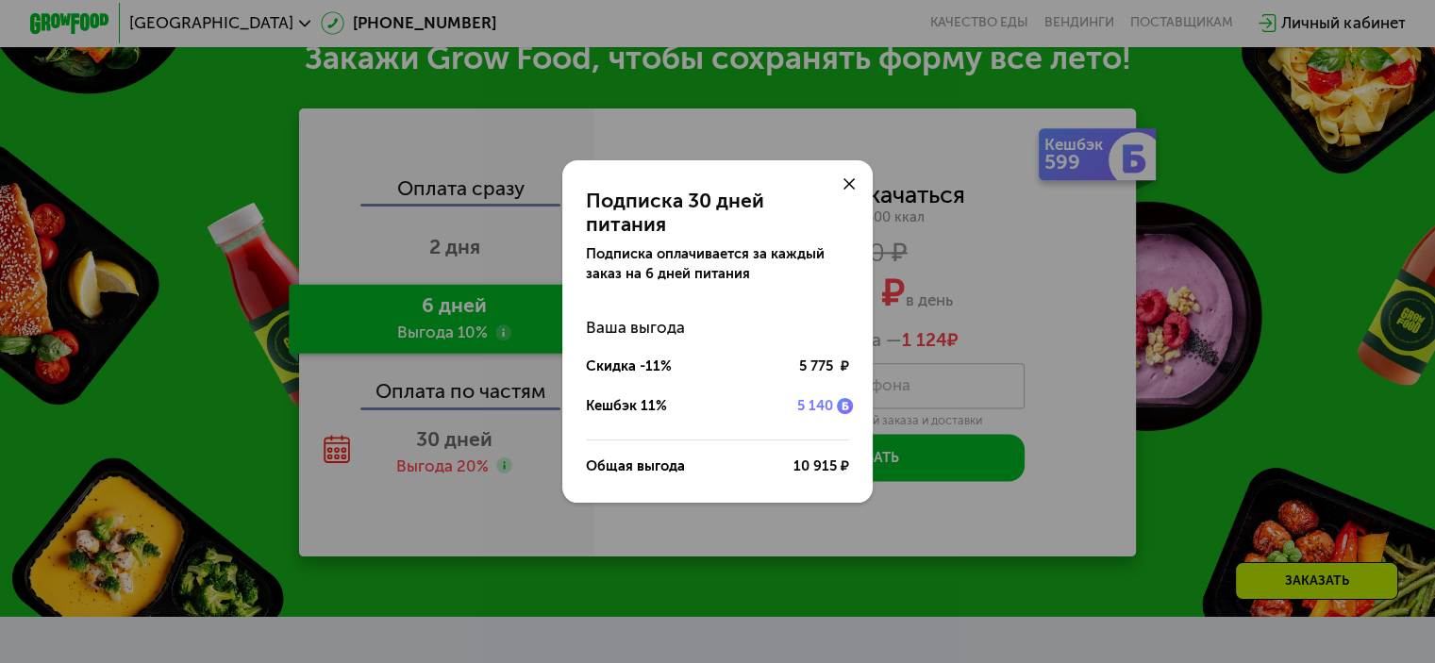
click at [847, 188] on div at bounding box center [849, 184] width 48 height 48
click at [848, 191] on icon at bounding box center [849, 184] width 12 height 12
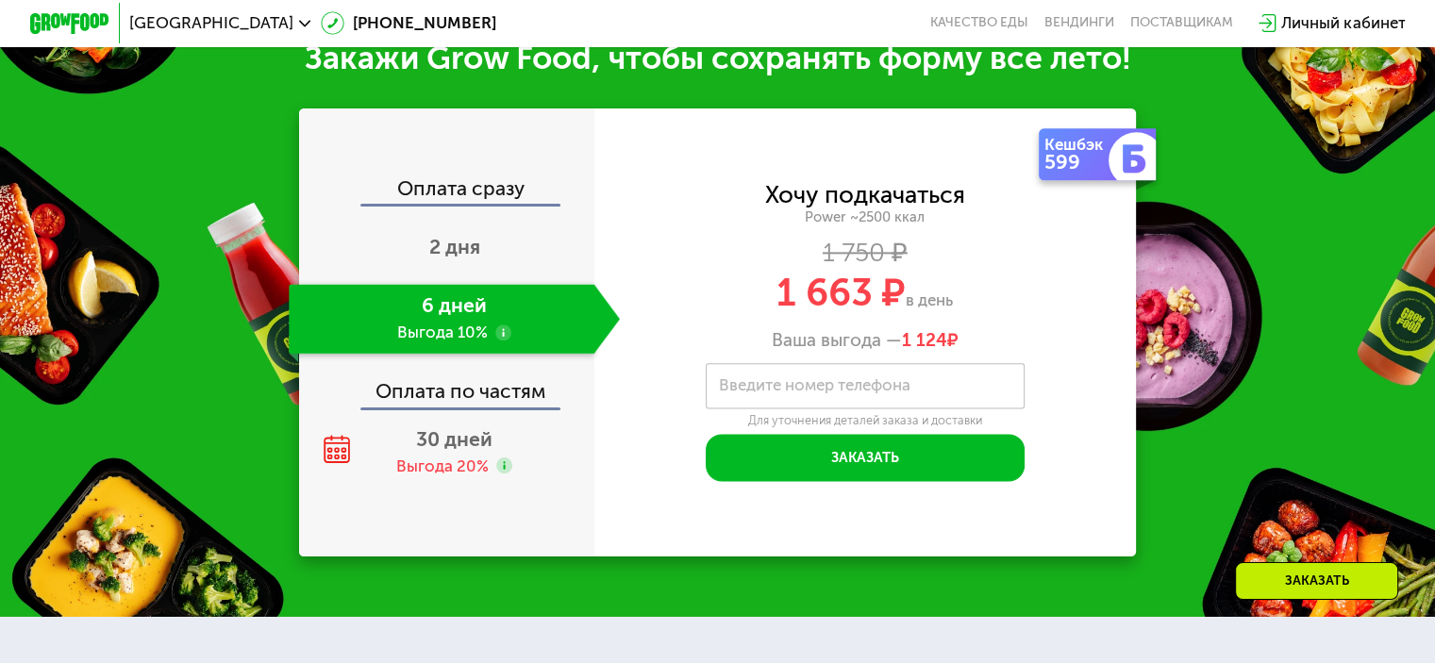
drag, startPoint x: 1109, startPoint y: 299, endPoint x: 1105, endPoint y: 287, distance: 13.1
click at [1109, 297] on div "1 663 ₽ в день" at bounding box center [865, 293] width 542 height 38
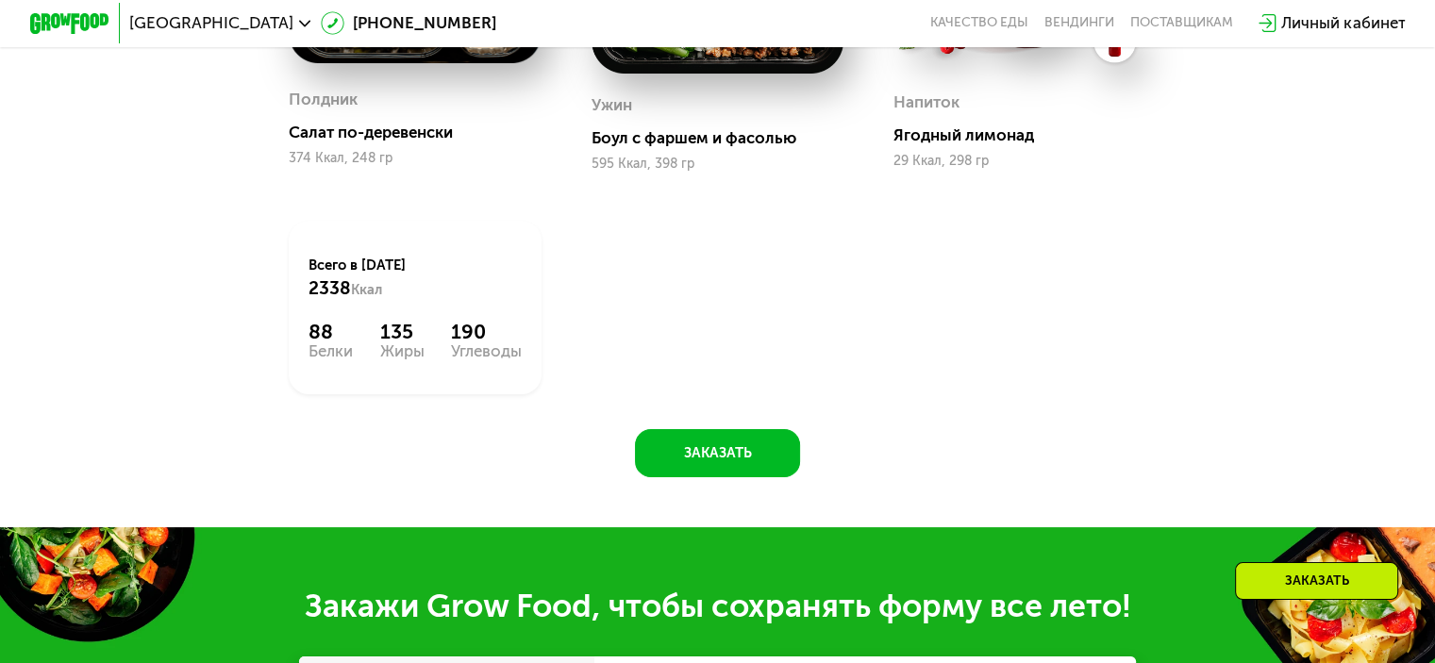
scroll to position [1604, 0]
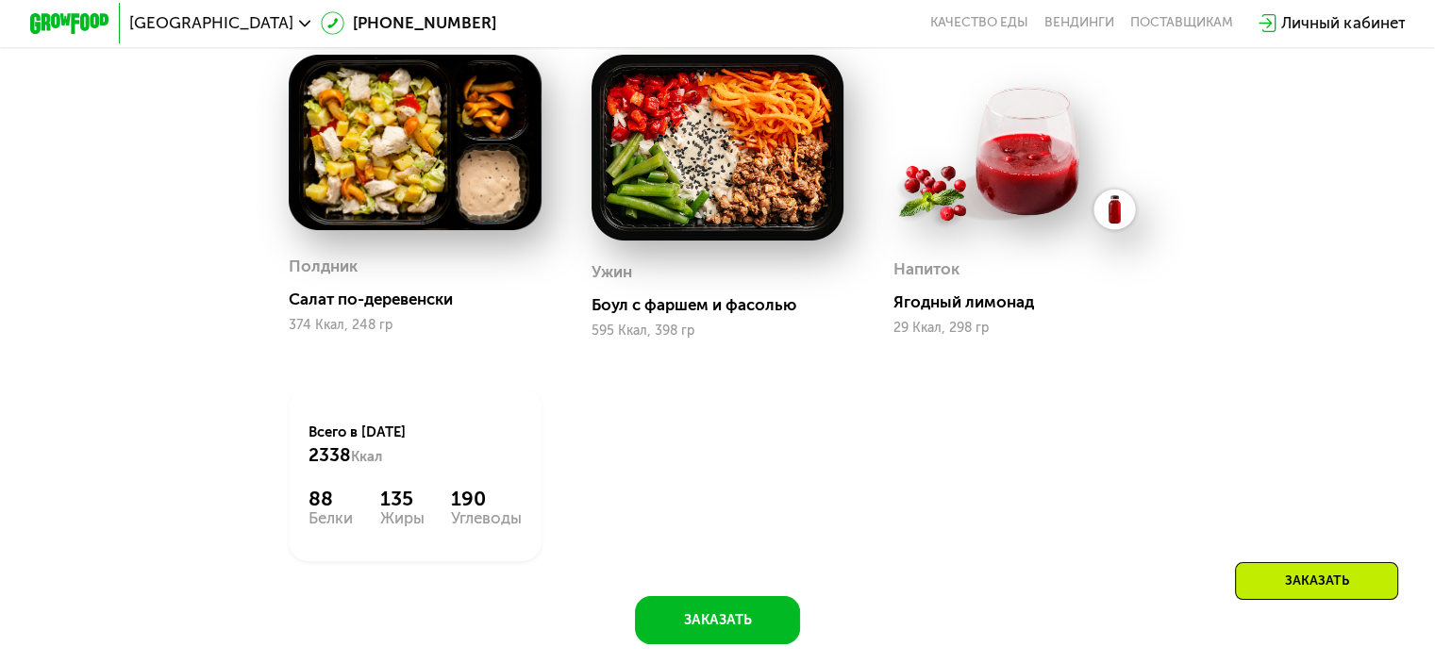
click at [624, 243] on div at bounding box center [717, 149] width 253 height 189
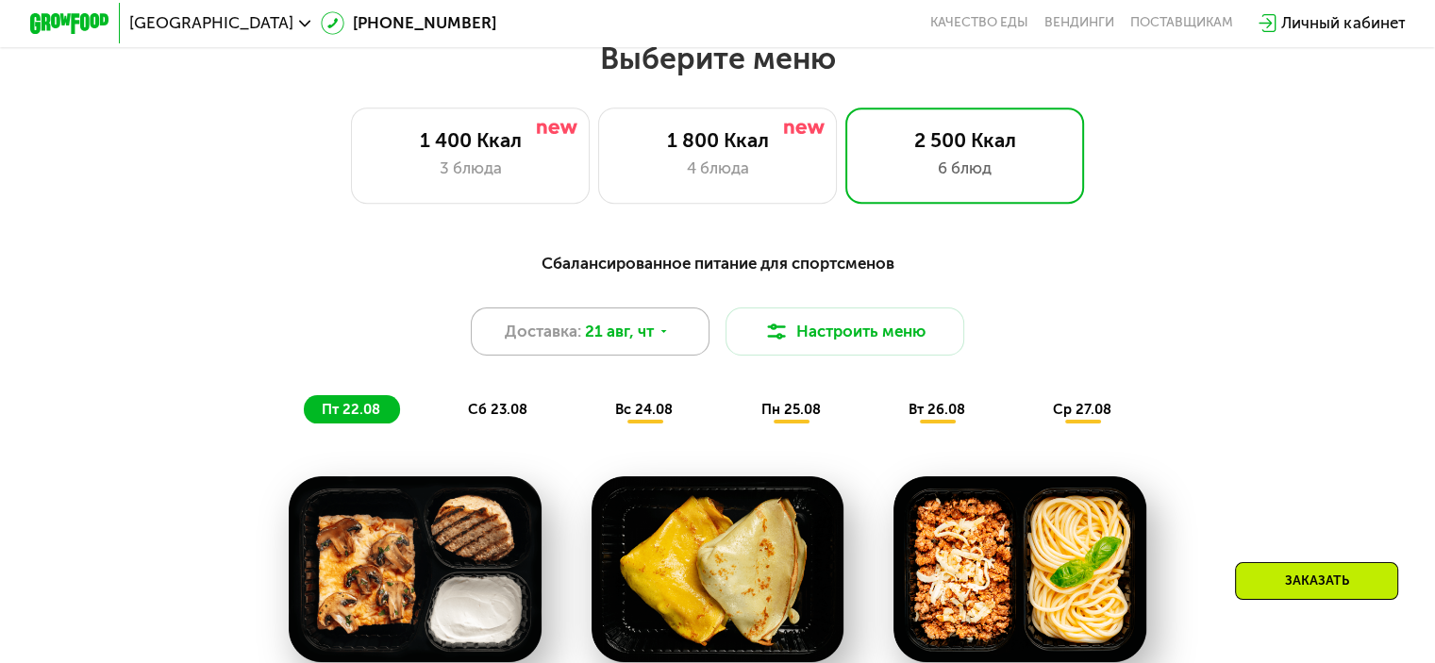
scroll to position [1038, 0]
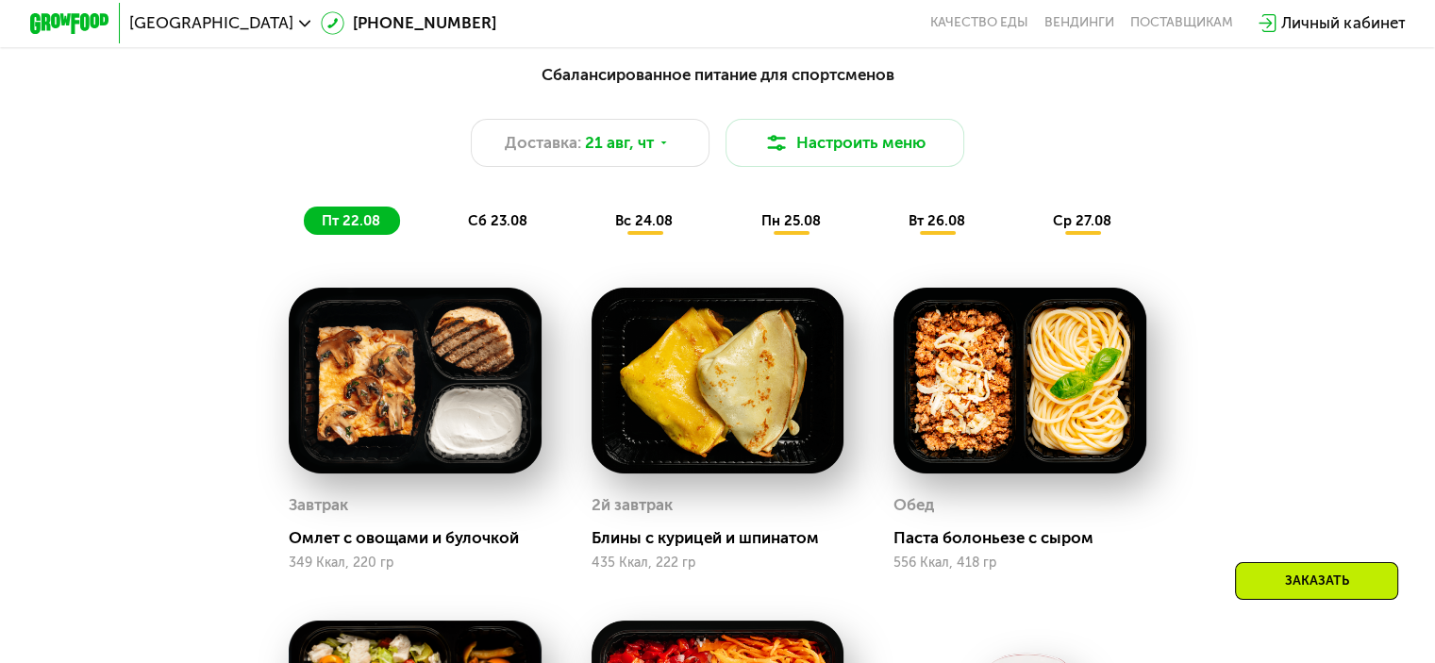
click at [494, 229] on span "сб 23.08" at bounding box center [497, 220] width 59 height 17
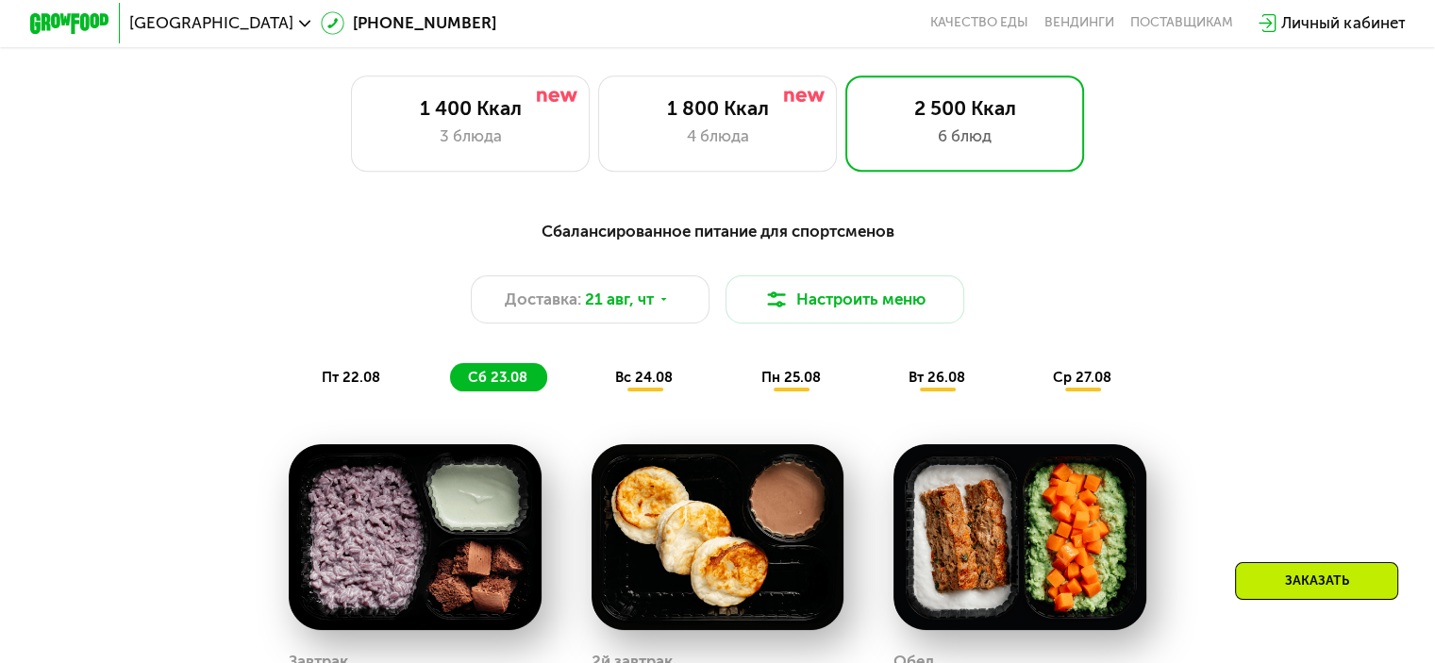
scroll to position [660, 0]
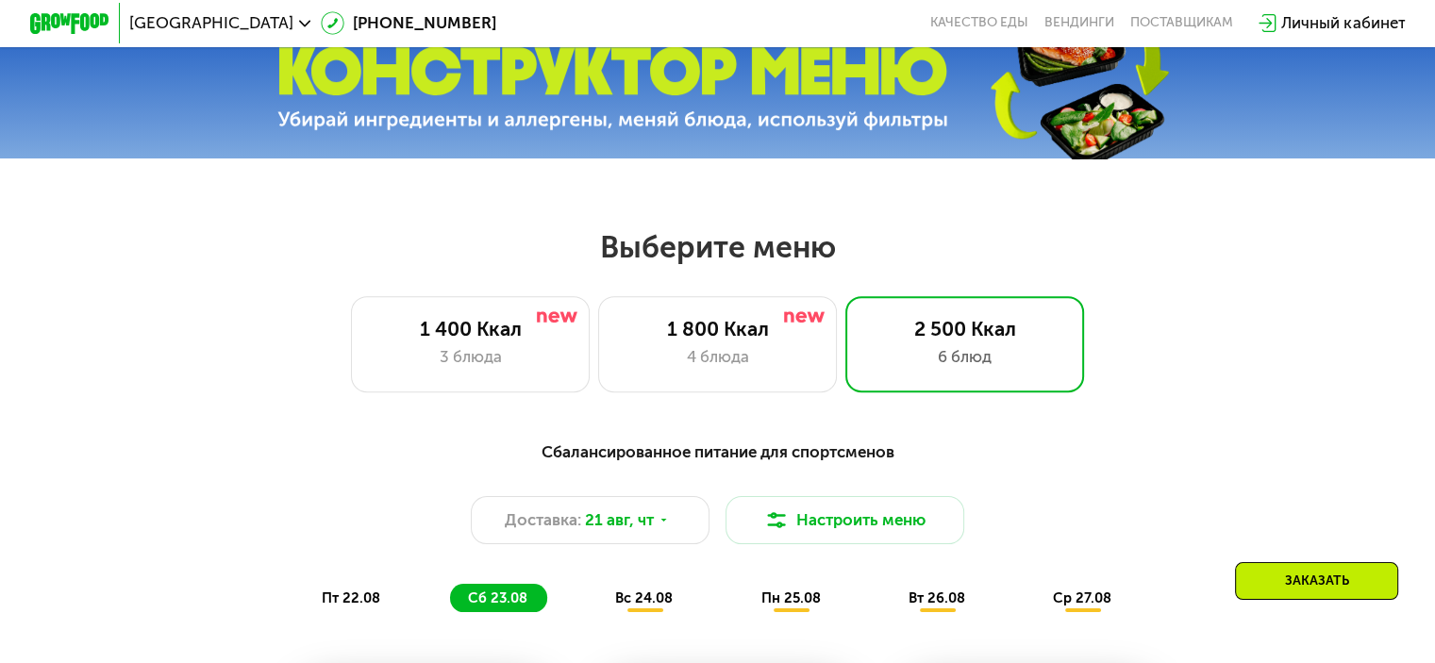
click at [630, 607] on span "вс 24.08" at bounding box center [644, 598] width 58 height 17
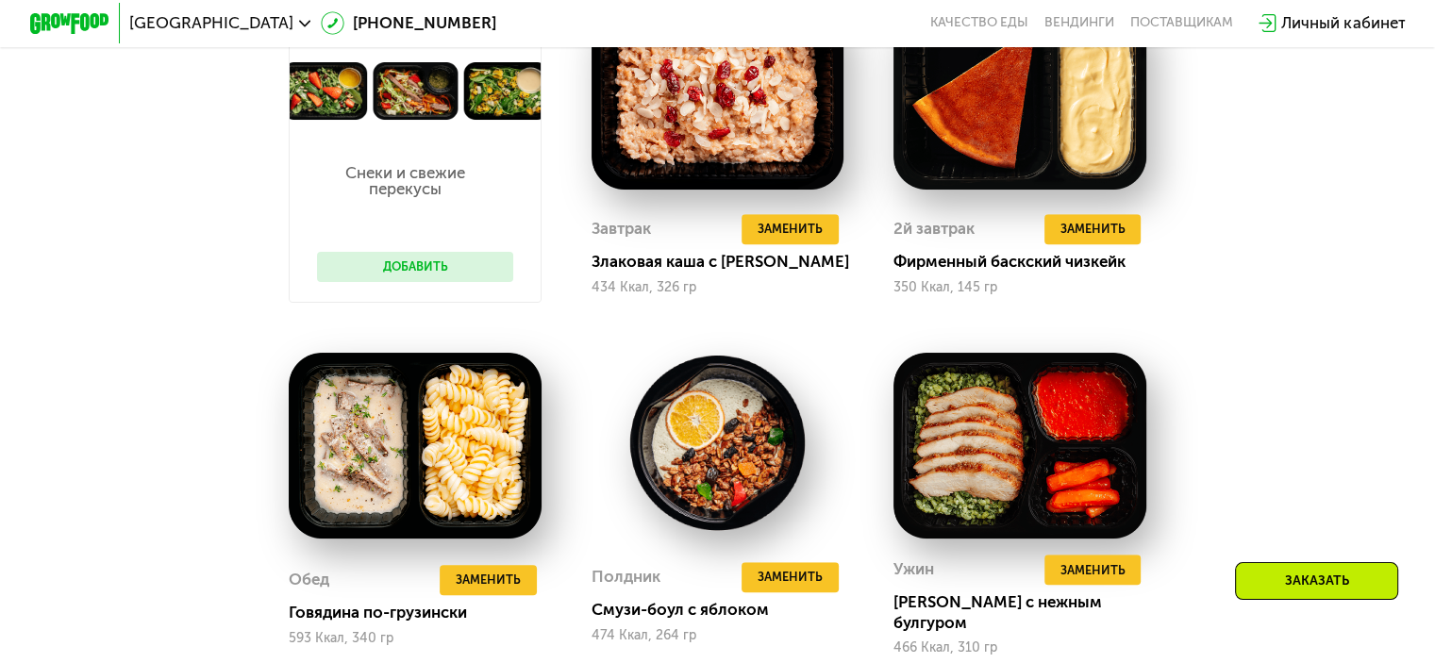
scroll to position [1038, 0]
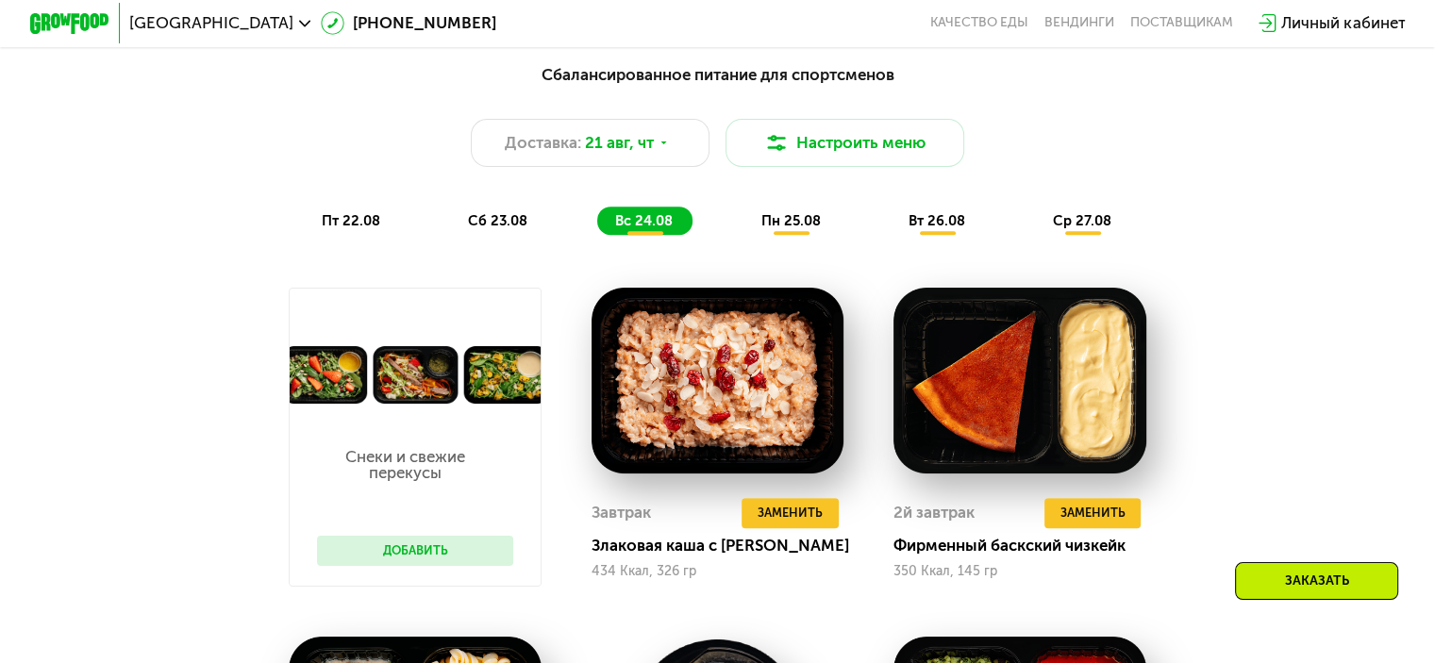
click at [451, 566] on button "Добавить" at bounding box center [415, 551] width 196 height 30
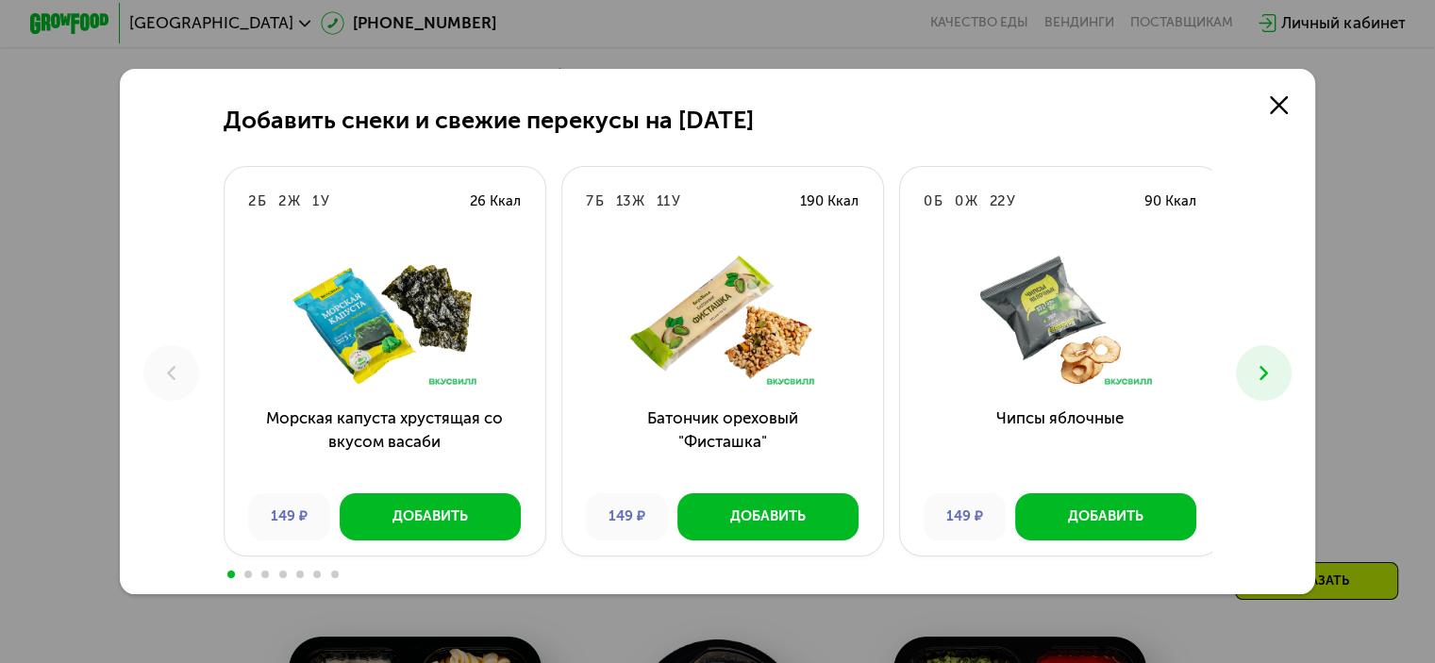
click at [441, 569] on div at bounding box center [718, 573] width 989 height 16
click at [1288, 106] on icon at bounding box center [1279, 105] width 18 height 18
